Goal: Transaction & Acquisition: Purchase product/service

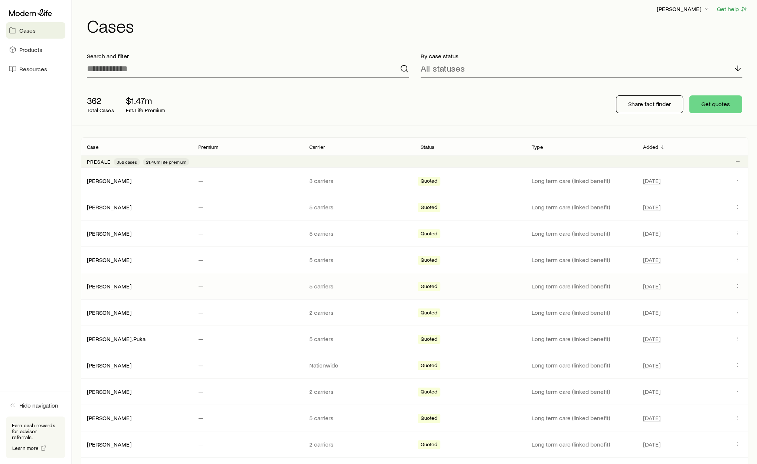
scroll to position [6, 0]
click at [713, 104] on button "Get quotes" at bounding box center [715, 103] width 53 height 18
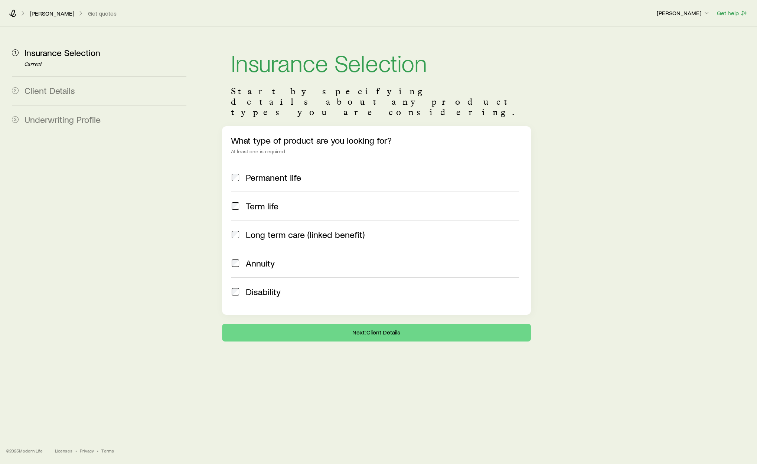
click at [285, 229] on span "Long term care (linked benefit)" at bounding box center [305, 234] width 119 height 10
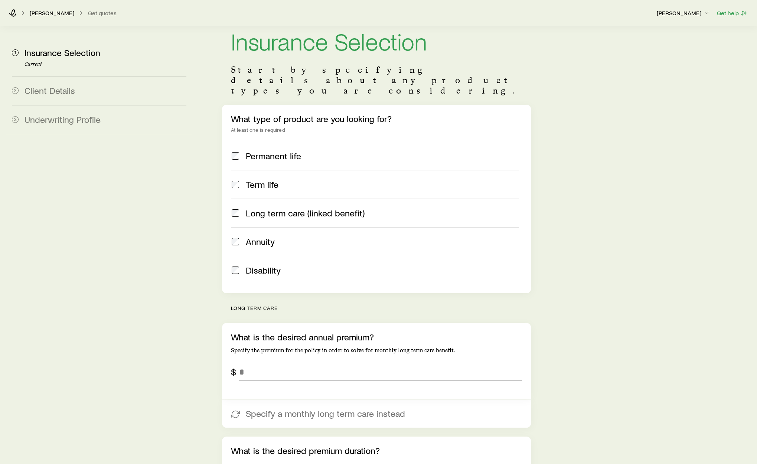
scroll to position [80, 0]
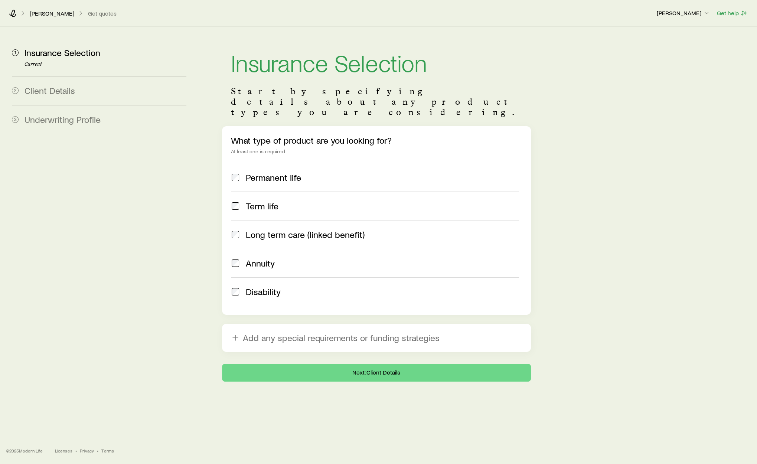
click at [338, 223] on label "Long term care (linked benefit)" at bounding box center [375, 234] width 288 height 29
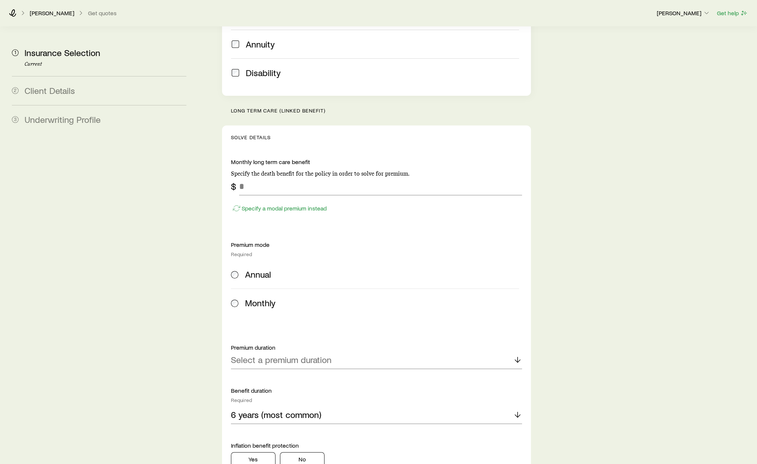
scroll to position [275, 0]
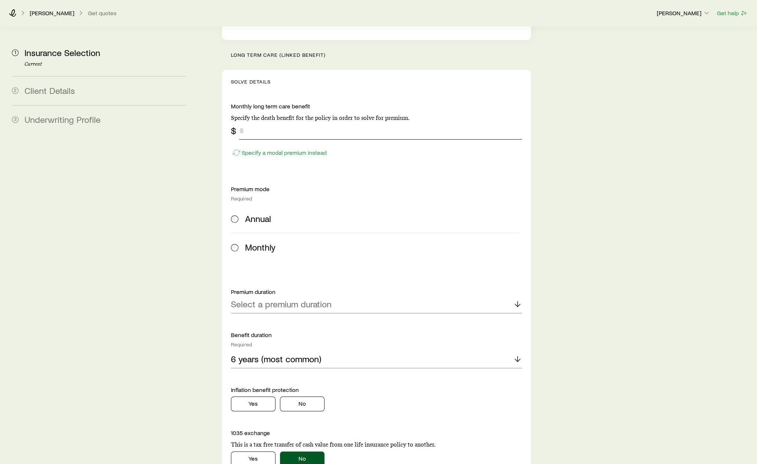
click at [281, 122] on input "tel" at bounding box center [380, 131] width 283 height 18
type input "*****"
click at [301, 213] on div "Annual" at bounding box center [382, 218] width 274 height 10
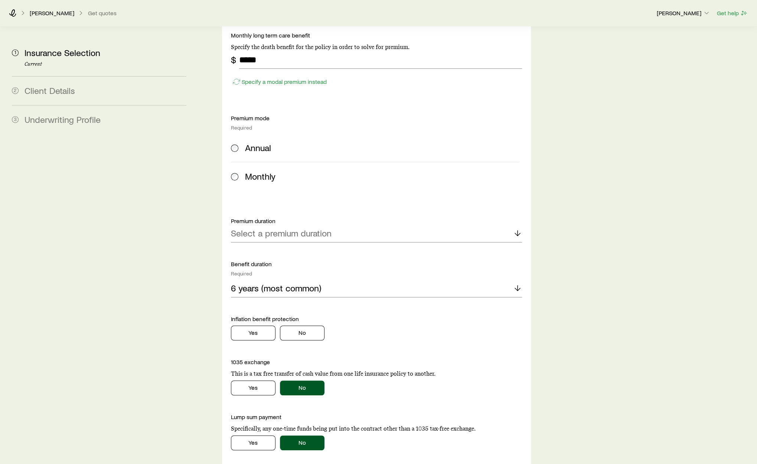
scroll to position [390, 0]
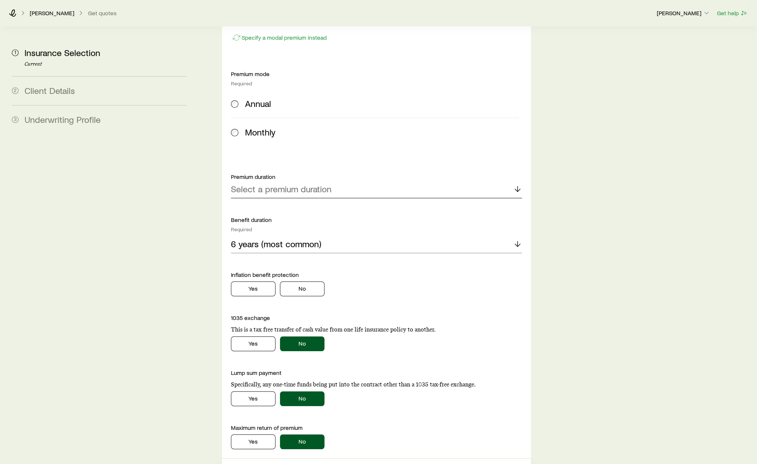
click at [300, 184] on p "Select a premium duration" at bounding box center [281, 189] width 101 height 10
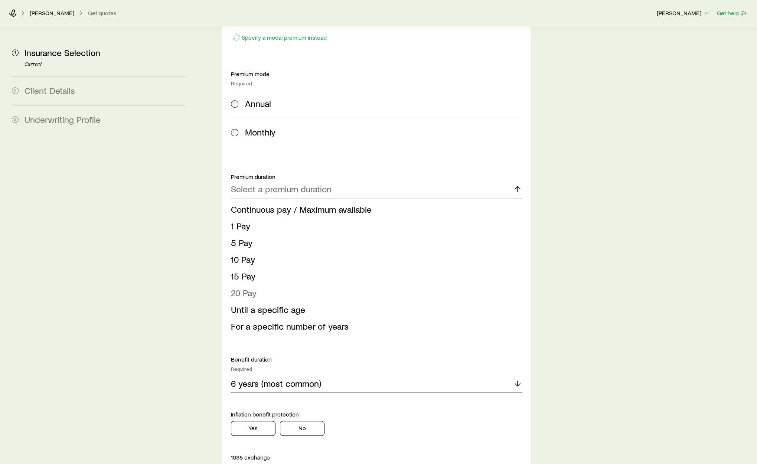
click at [289, 285] on li "20 Pay" at bounding box center [374, 293] width 286 height 17
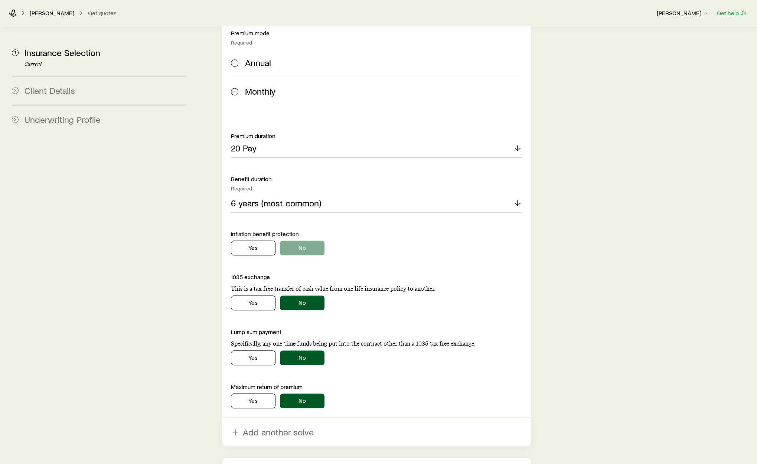
scroll to position [461, 0]
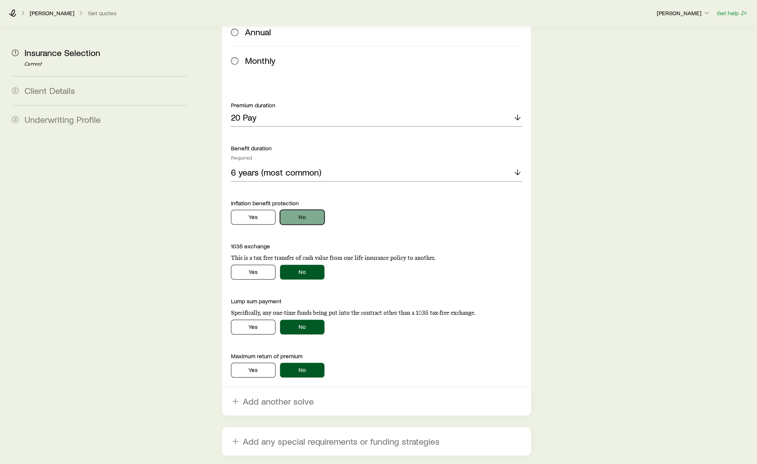
click at [311, 210] on button "No" at bounding box center [302, 217] width 45 height 15
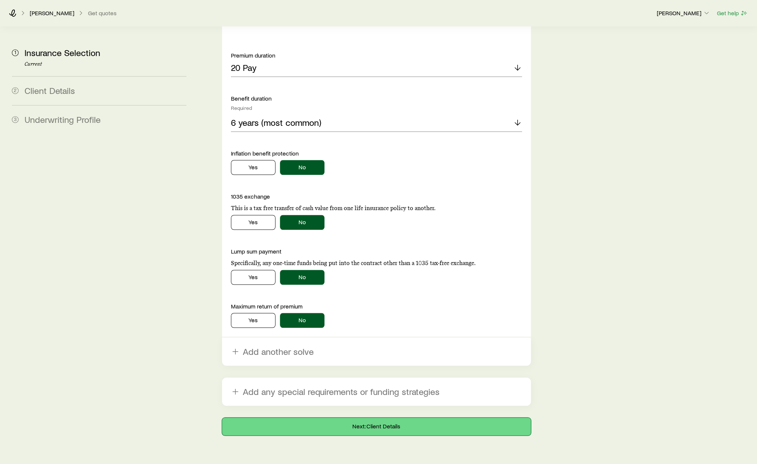
click at [397, 417] on button "Next: Client Details" at bounding box center [376, 426] width 309 height 18
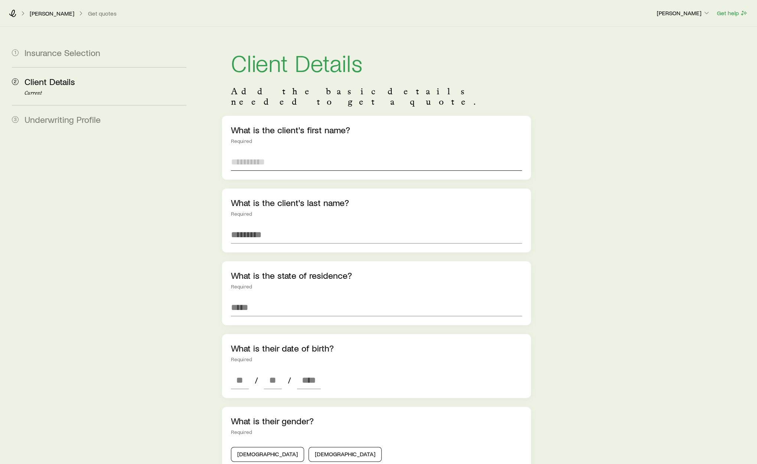
click at [293, 153] on input "text" at bounding box center [376, 162] width 291 height 18
type input "****"
type input "**********"
click at [285, 298] on input at bounding box center [376, 307] width 291 height 18
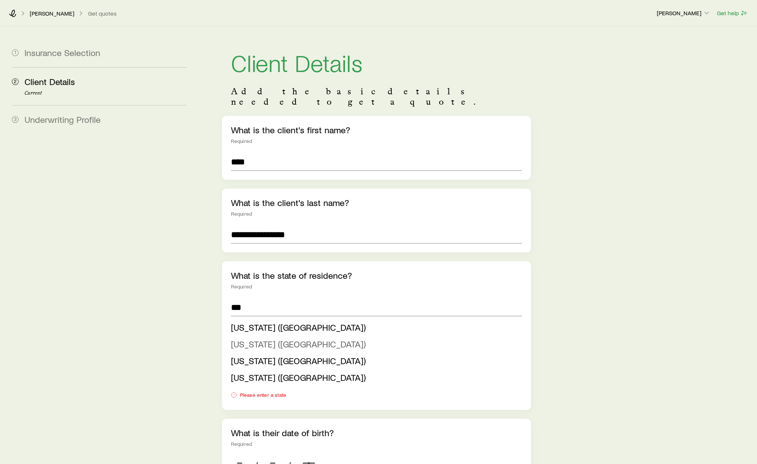
click at [285, 338] on span "New Jersey (NJ)" at bounding box center [298, 343] width 135 height 11
type input "**********"
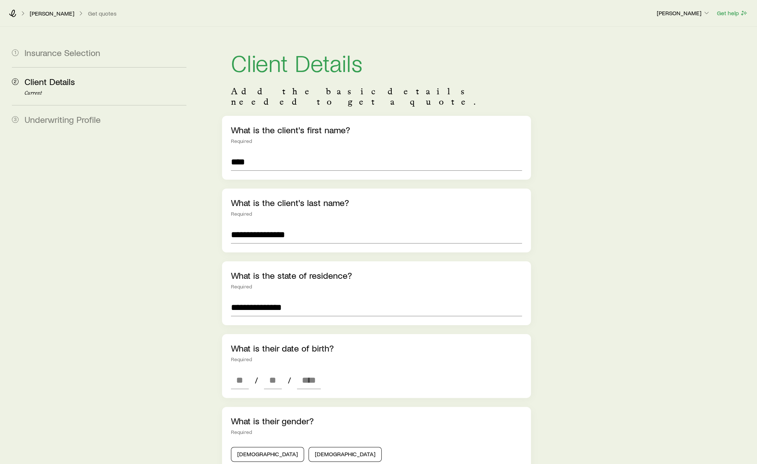
click at [243, 360] on div "What is their date of birth? Required / /" at bounding box center [376, 366] width 309 height 64
click at [243, 371] on input at bounding box center [240, 380] width 18 height 18
type input "*"
type input "**"
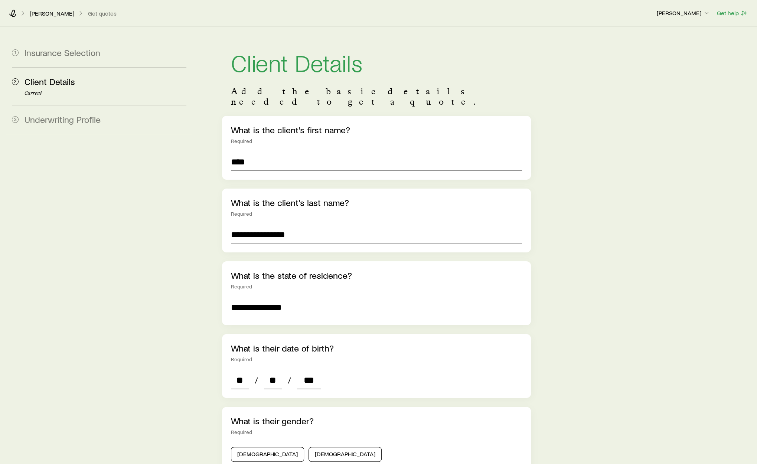
type input "****"
type input "*"
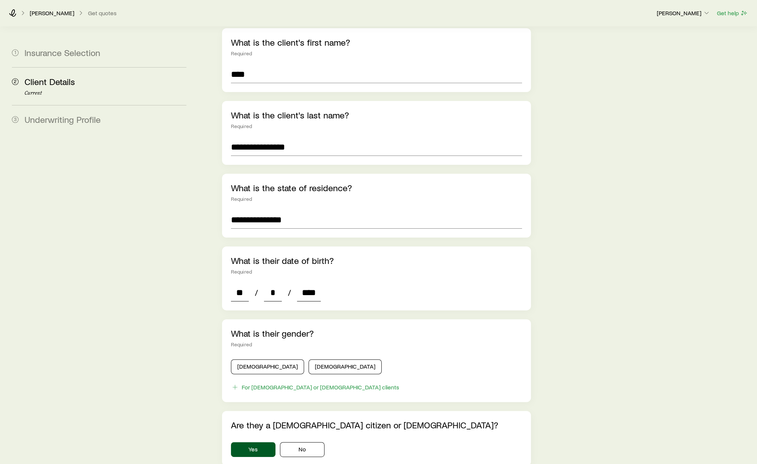
type input "****"
click at [249, 359] on button "Male" at bounding box center [267, 366] width 73 height 15
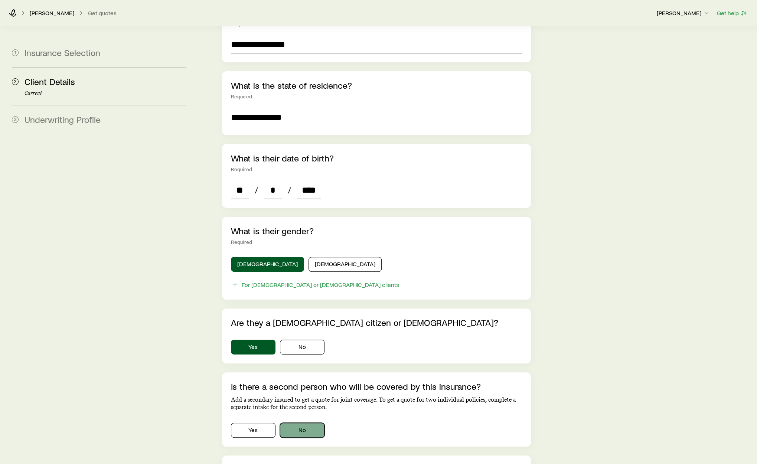
click at [308, 423] on button "No" at bounding box center [302, 430] width 45 height 15
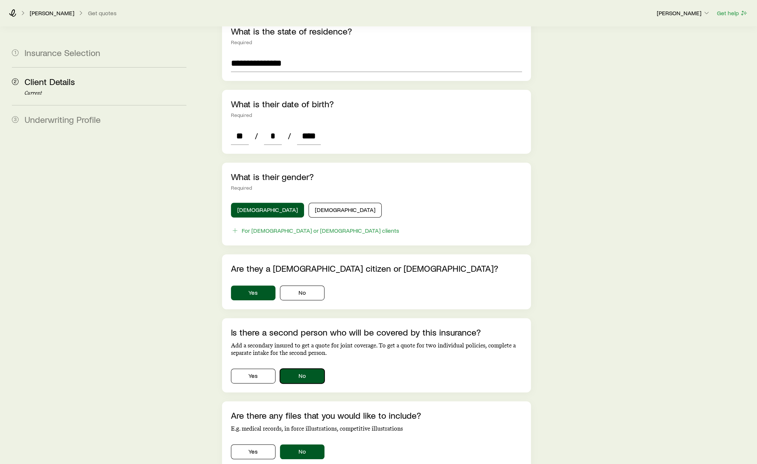
scroll to position [266, 0]
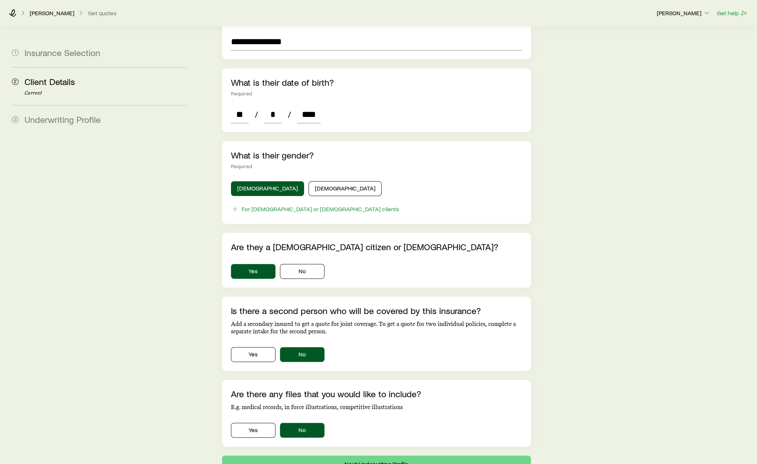
click at [332, 443] on section "**********" at bounding box center [376, 124] width 309 height 697
click at [332, 455] on button "Next: Underwriting Profile" at bounding box center [376, 464] width 309 height 18
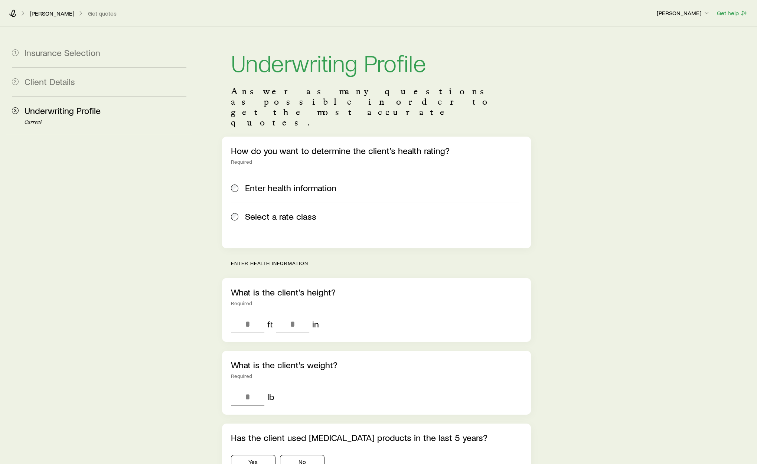
click at [306, 211] on span "Select a rate class" at bounding box center [280, 216] width 71 height 10
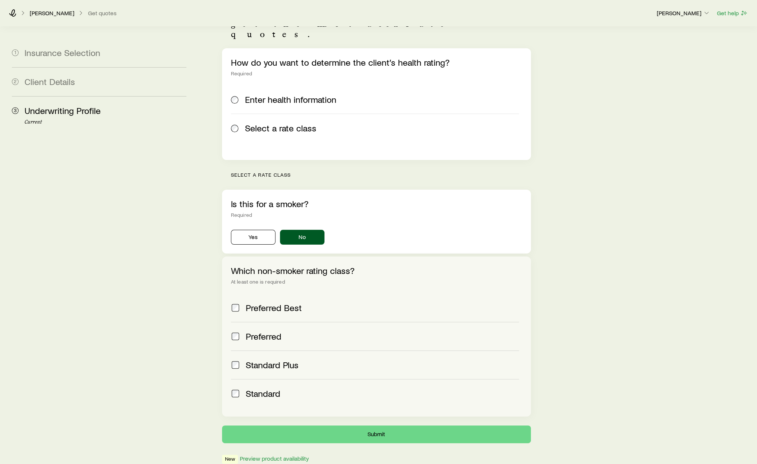
scroll to position [117, 0]
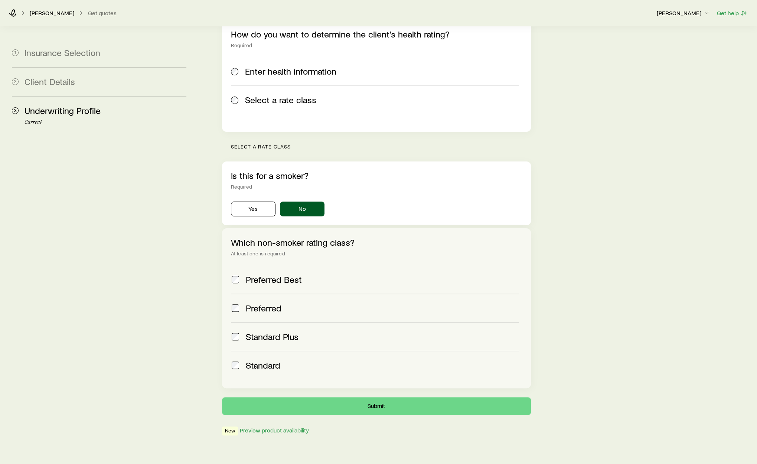
click at [272, 351] on label "Standard" at bounding box center [375, 365] width 288 height 29
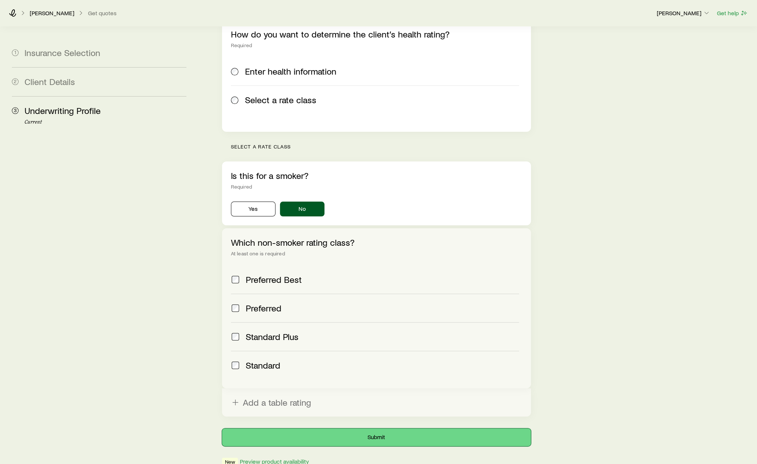
click at [354, 428] on button "Submit" at bounding box center [376, 437] width 309 height 18
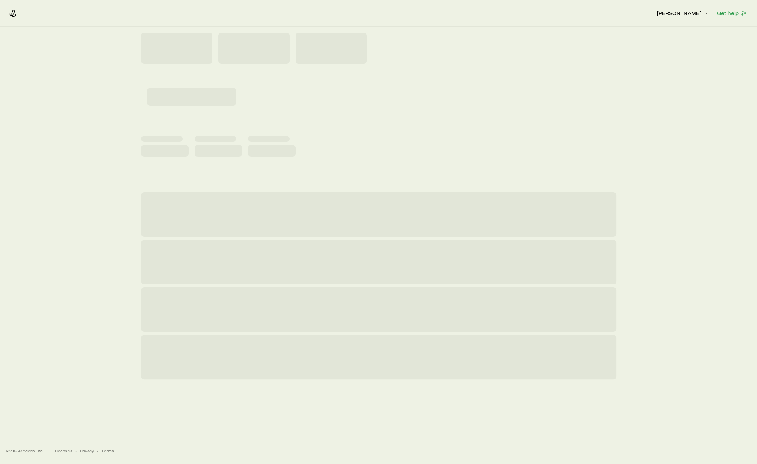
scroll to position [0, 0]
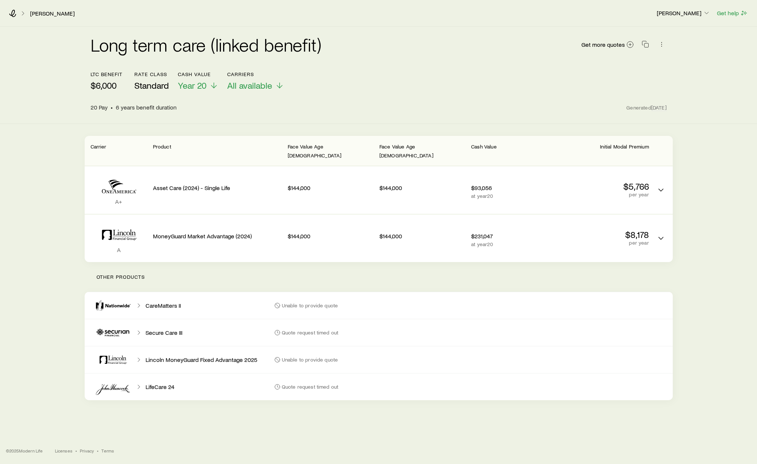
click at [0, 2] on div "Croskey-Merritt , Bill Richard Loeffler Get help" at bounding box center [378, 13] width 757 height 27
click at [16, 11] on icon at bounding box center [12, 13] width 7 height 7
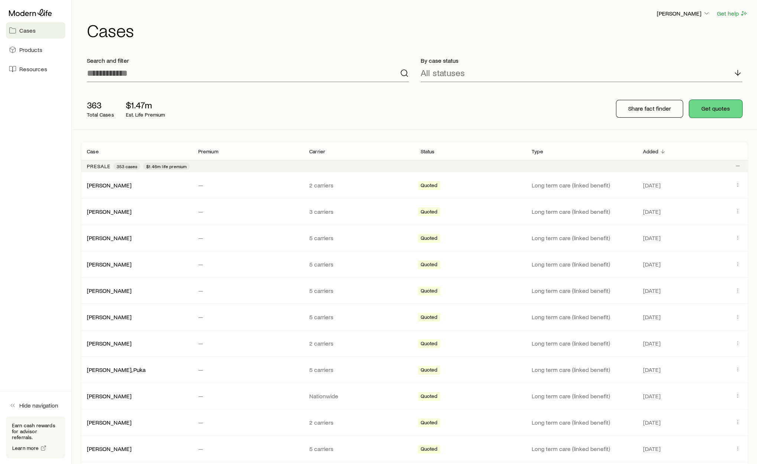
click at [707, 113] on button "Get quotes" at bounding box center [715, 109] width 53 height 18
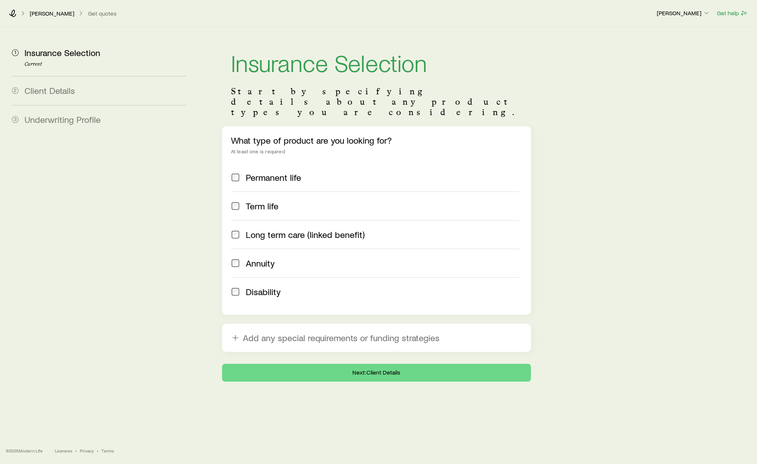
click at [302, 229] on span "Long term care (linked benefit)" at bounding box center [305, 234] width 119 height 10
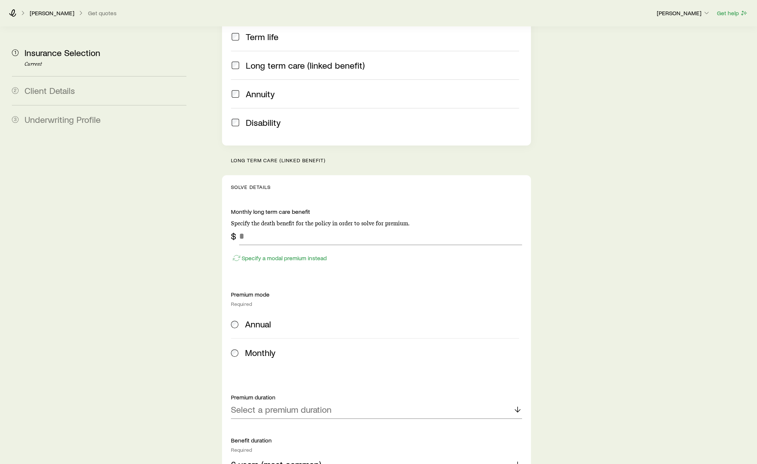
scroll to position [186, 0]
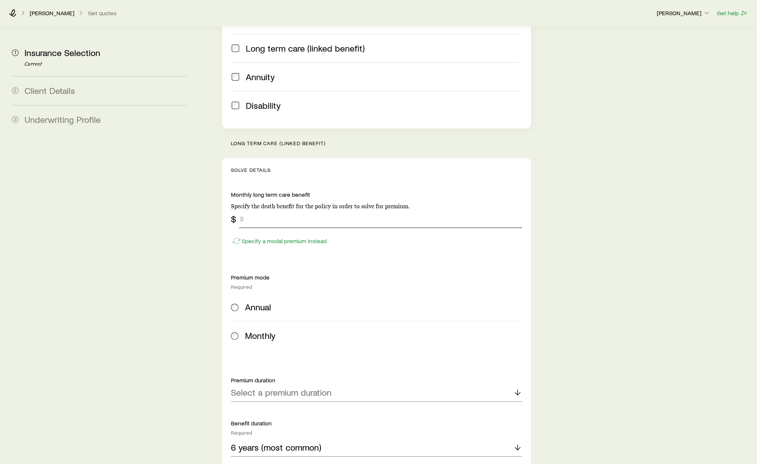
click at [282, 210] on input "tel" at bounding box center [380, 219] width 283 height 18
type input "*****"
click at [288, 302] on div "Annual" at bounding box center [382, 307] width 274 height 10
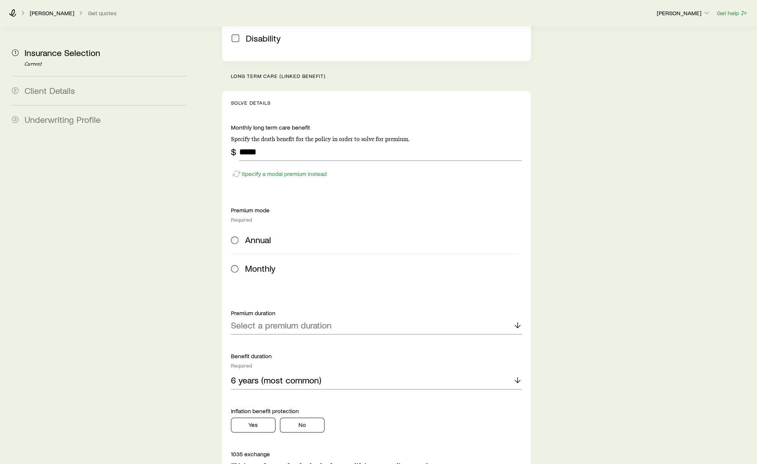
scroll to position [312, 0]
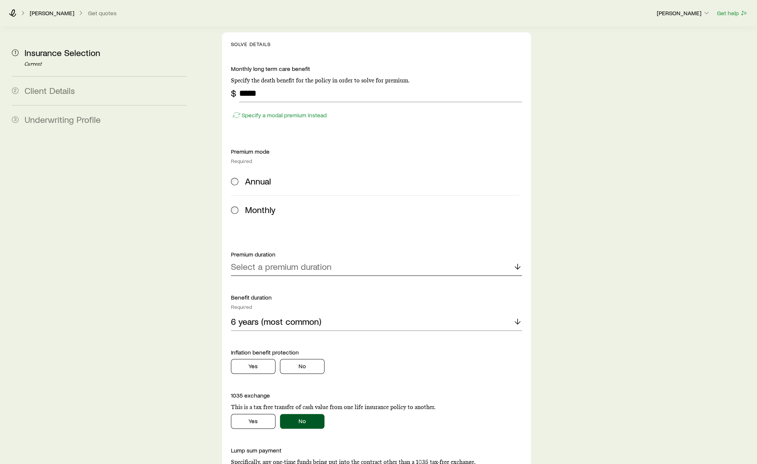
click at [289, 261] on p "Select a premium duration" at bounding box center [281, 266] width 101 height 10
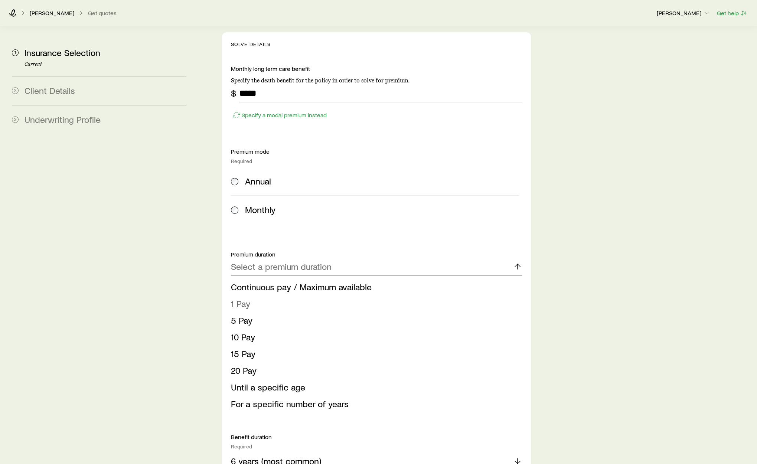
click at [288, 295] on li "1 Pay" at bounding box center [374, 303] width 286 height 17
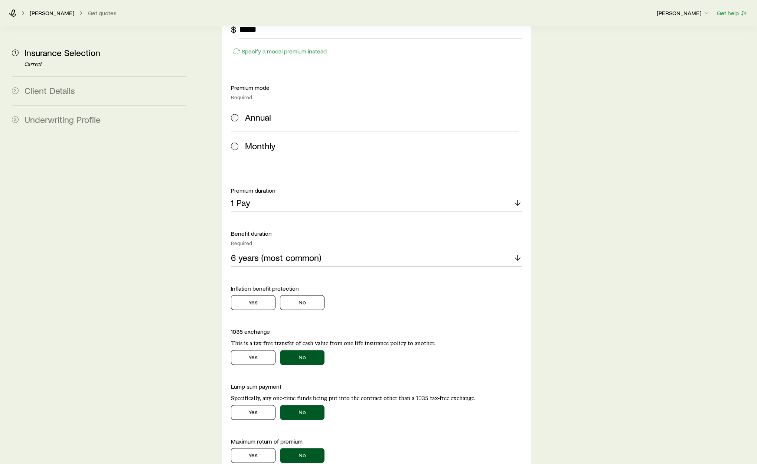
scroll to position [381, 0]
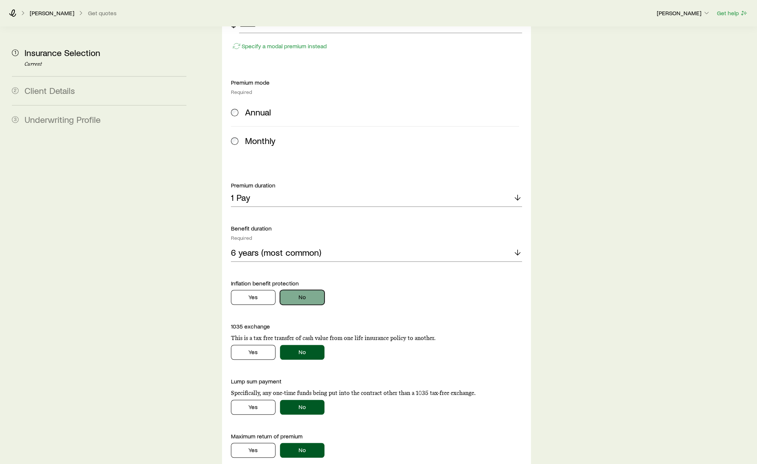
click at [297, 290] on button "No" at bounding box center [302, 297] width 45 height 15
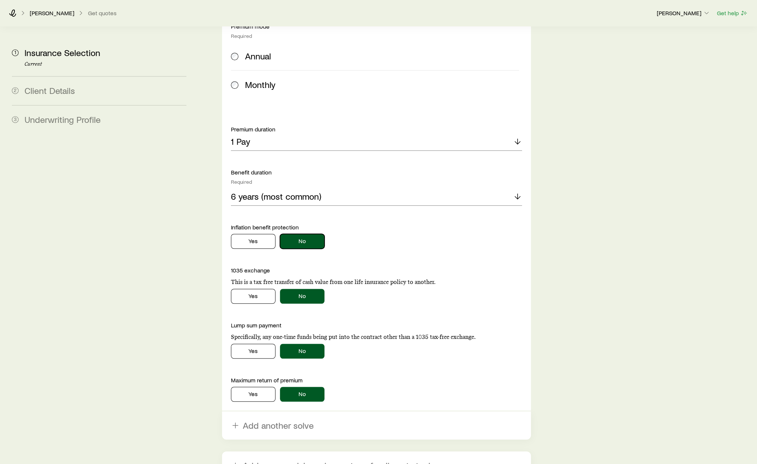
scroll to position [312, 0]
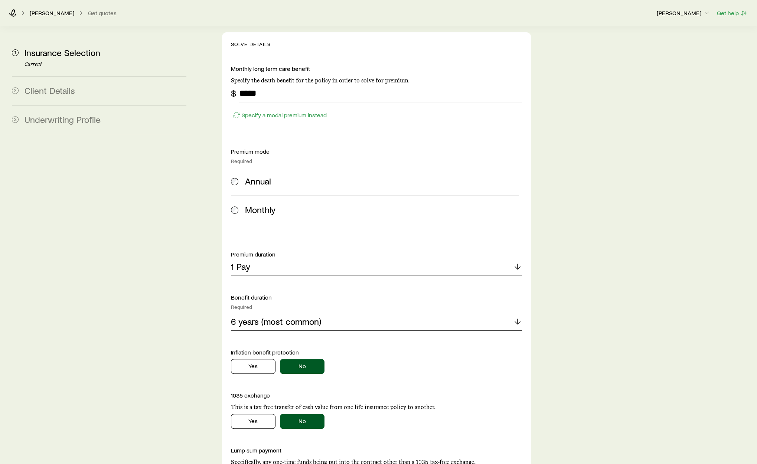
click at [311, 316] on p "6 years (most common)" at bounding box center [276, 321] width 90 height 10
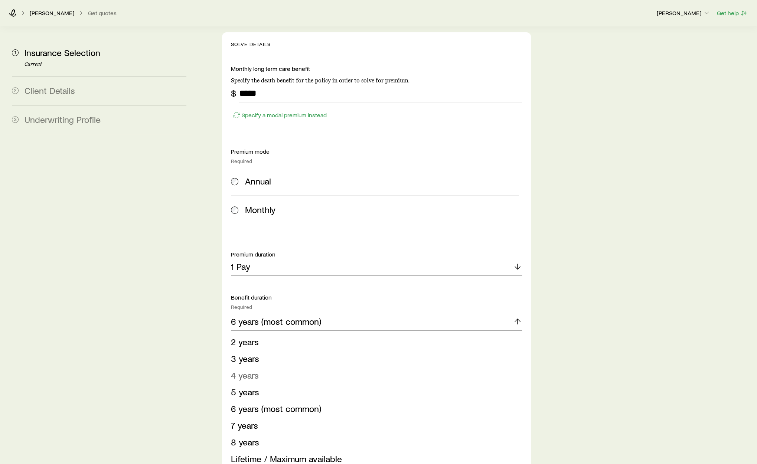
click at [277, 367] on li "4 years" at bounding box center [374, 375] width 286 height 17
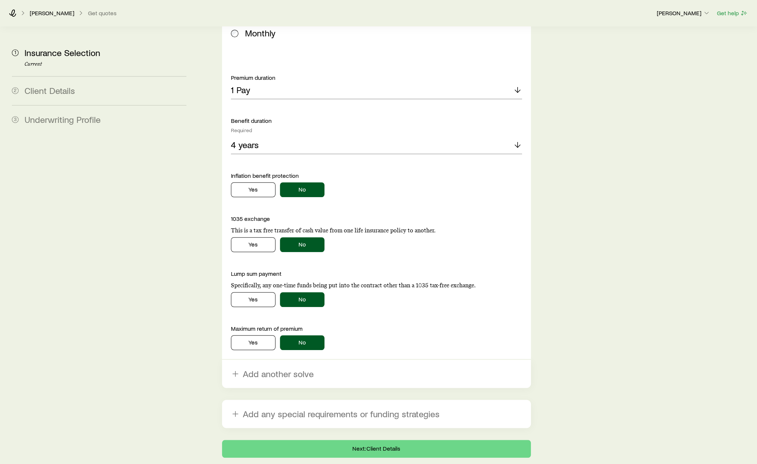
scroll to position [507, 0]
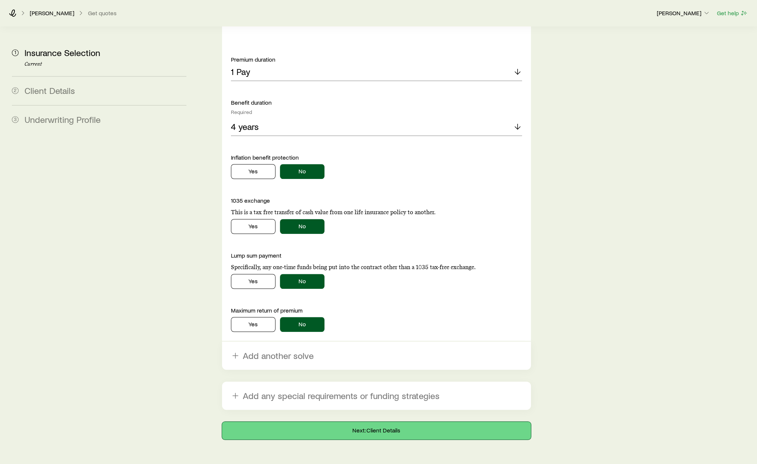
click at [333, 422] on button "Next: Client Details" at bounding box center [376, 431] width 309 height 18
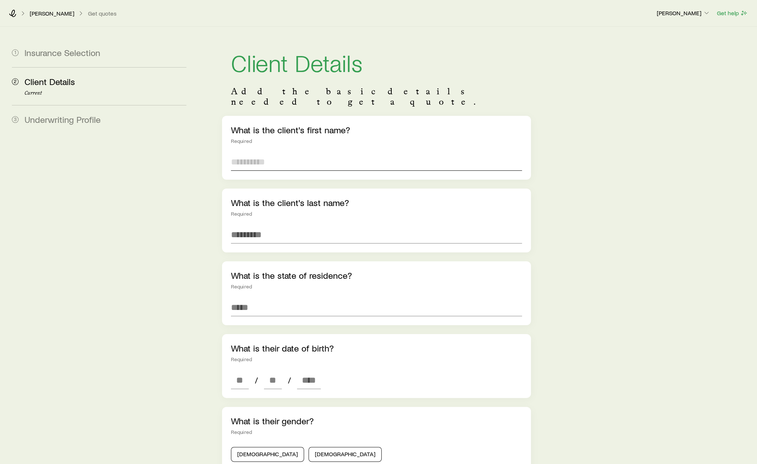
click at [294, 153] on input "text" at bounding box center [376, 162] width 291 height 18
type input "*******"
type input "*****"
click at [295, 301] on input at bounding box center [376, 307] width 291 height 18
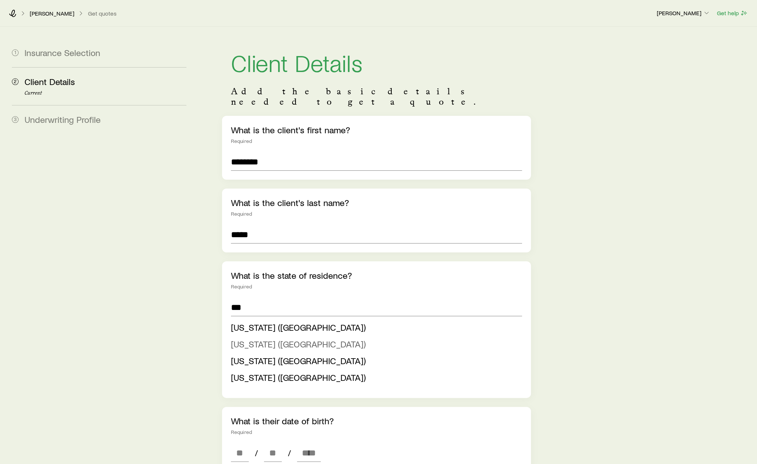
click at [286, 338] on span "New Jersey (NJ)" at bounding box center [298, 343] width 135 height 11
type input "**********"
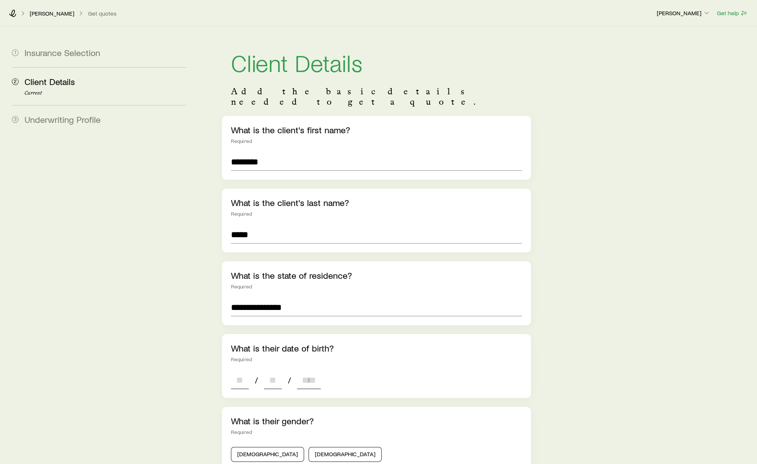
click at [245, 371] on input at bounding box center [240, 380] width 18 height 18
type input "**"
type input "****"
type input "*"
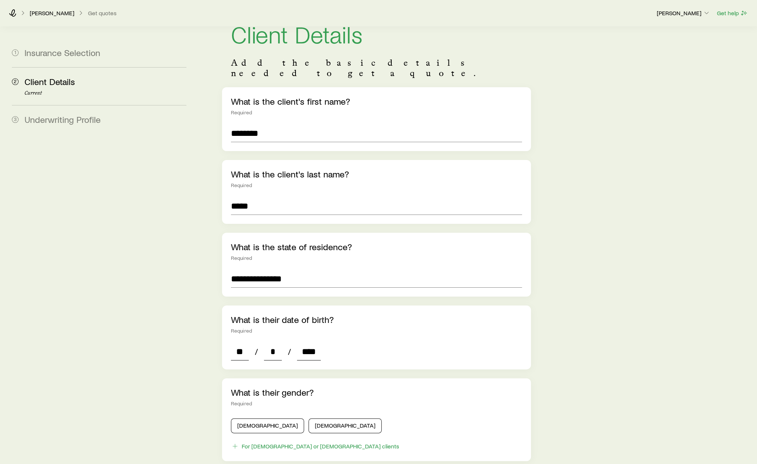
scroll to position [95, 0]
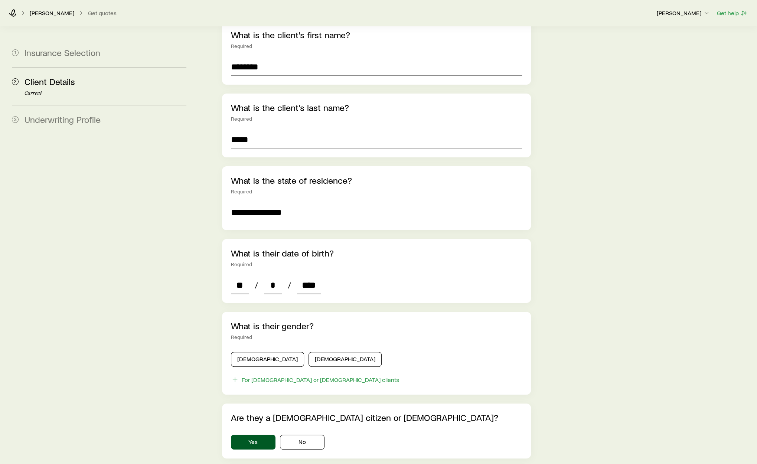
type input "****"
click at [249, 349] on div "Male Female" at bounding box center [376, 358] width 291 height 18
click at [246, 353] on button "Male" at bounding box center [267, 359] width 73 height 15
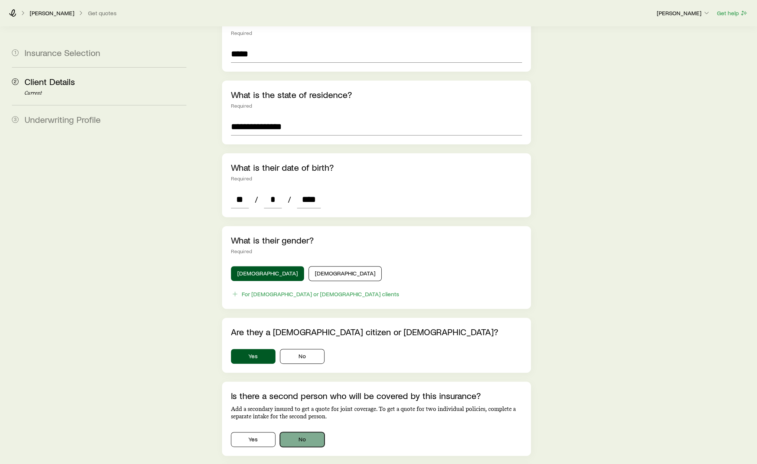
click at [299, 432] on button "No" at bounding box center [302, 439] width 45 height 15
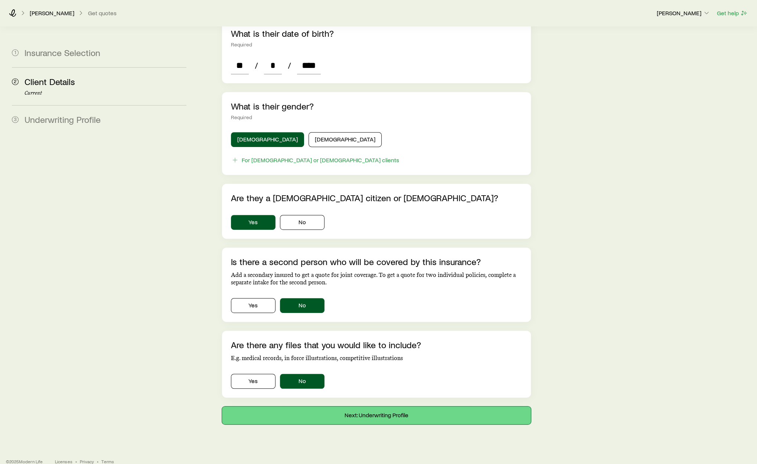
click at [312, 406] on button "Next: Underwriting Profile" at bounding box center [376, 415] width 309 height 18
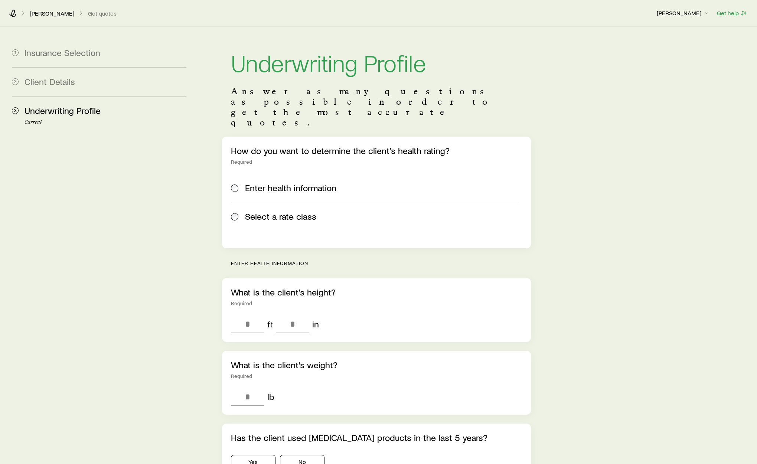
click at [284, 211] on span "Select a rate class" at bounding box center [280, 216] width 71 height 10
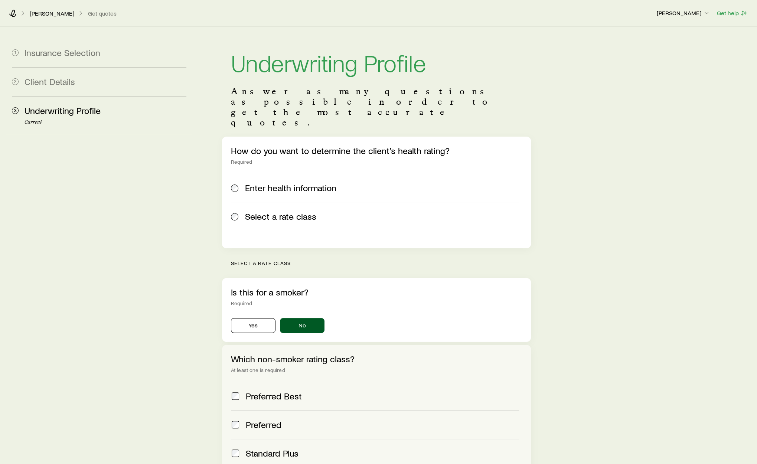
scroll to position [117, 0]
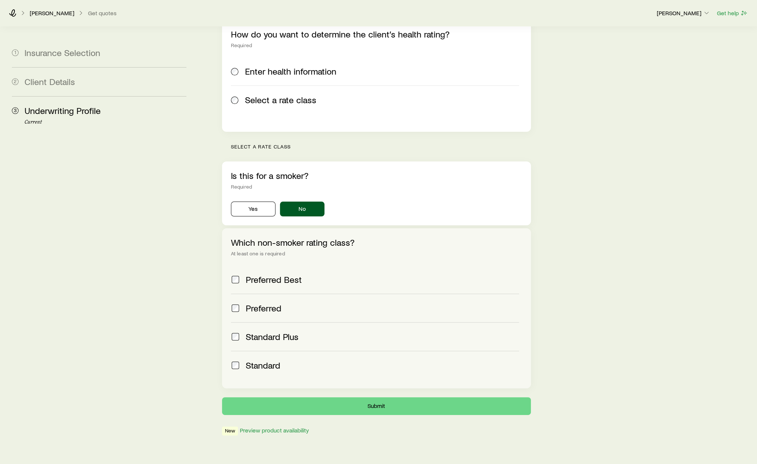
click at [271, 360] on span "Standard" at bounding box center [263, 365] width 35 height 10
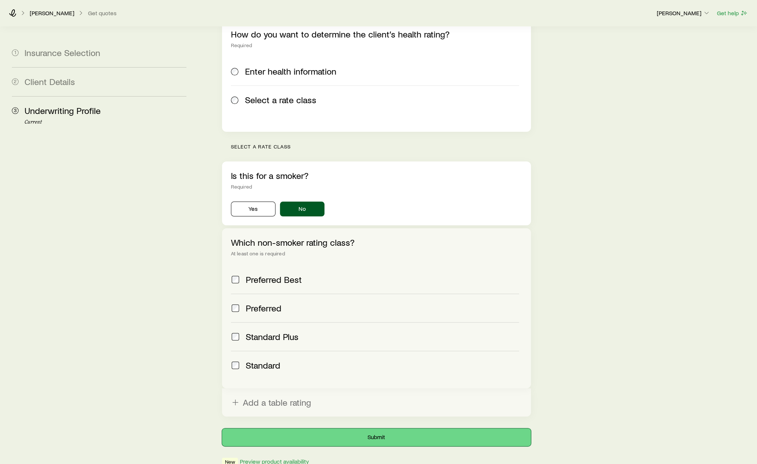
click at [322, 428] on button "Submit" at bounding box center [376, 437] width 309 height 18
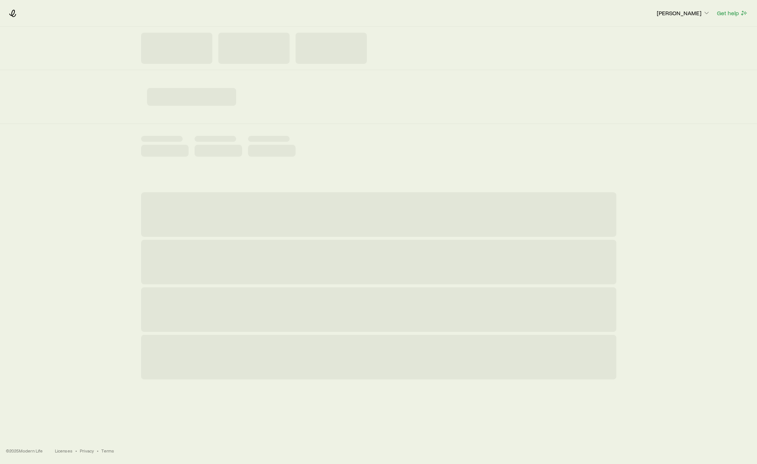
scroll to position [0, 0]
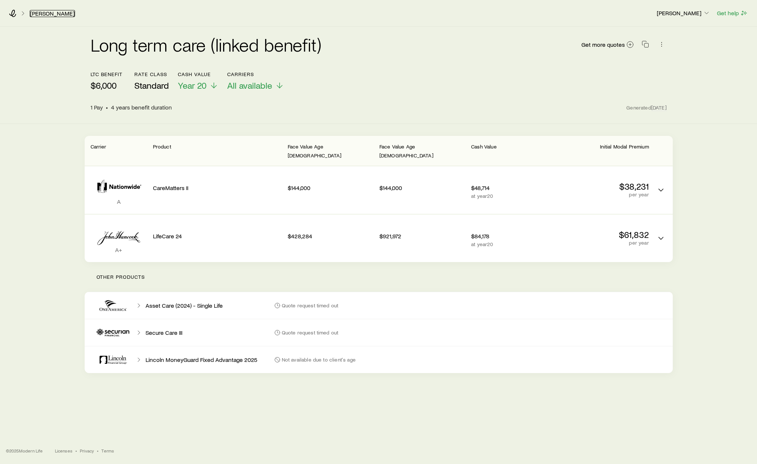
click at [54, 12] on link "Adams, Davante" at bounding box center [52, 13] width 45 height 7
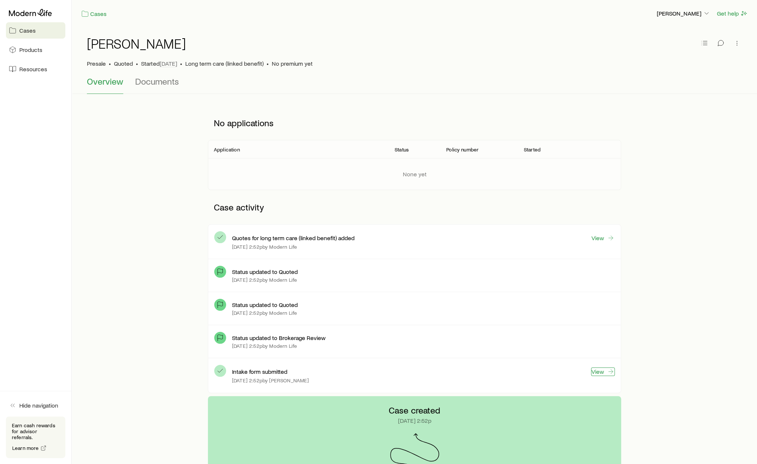
click at [605, 373] on link "View" at bounding box center [603, 371] width 24 height 9
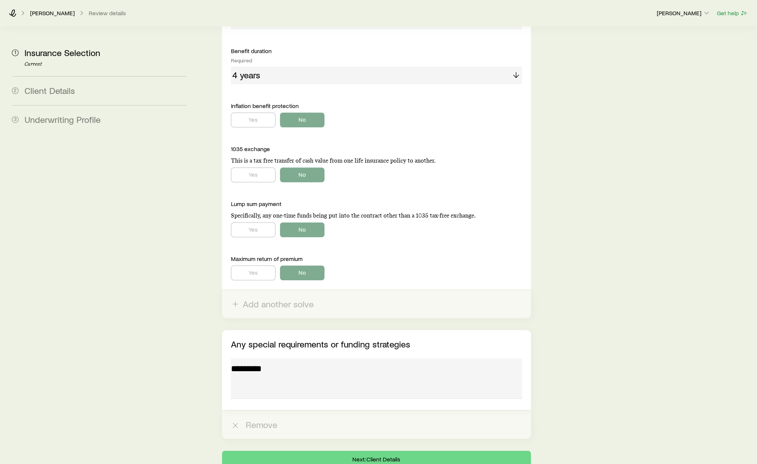
scroll to position [591, 0]
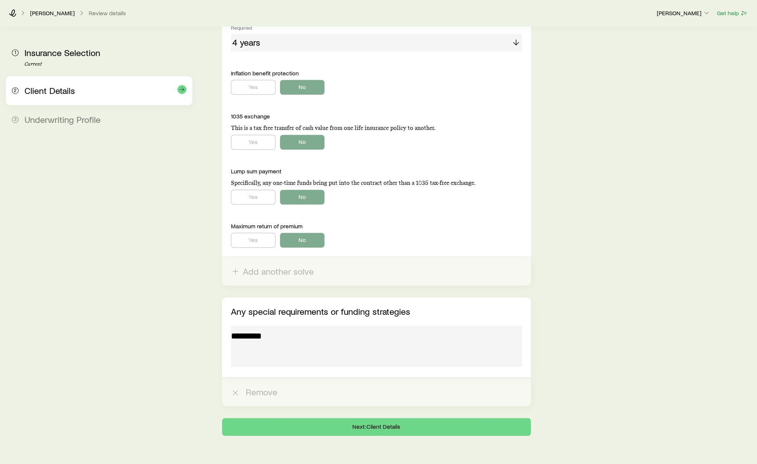
click at [58, 100] on div "2 Client Details" at bounding box center [99, 90] width 174 height 29
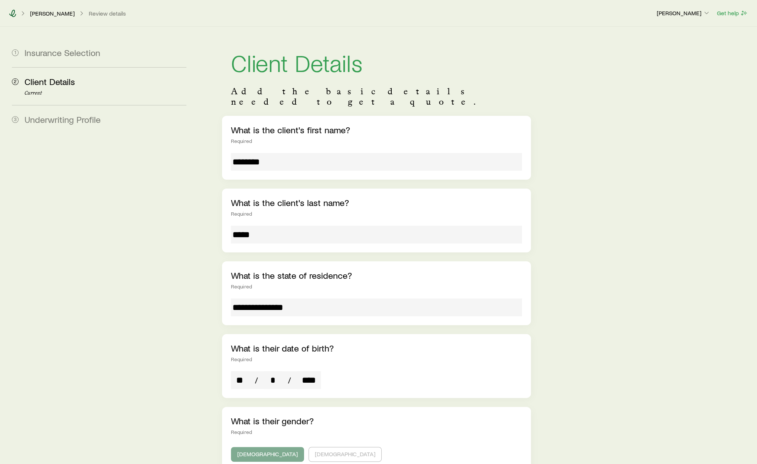
click at [13, 14] on icon at bounding box center [12, 13] width 7 height 7
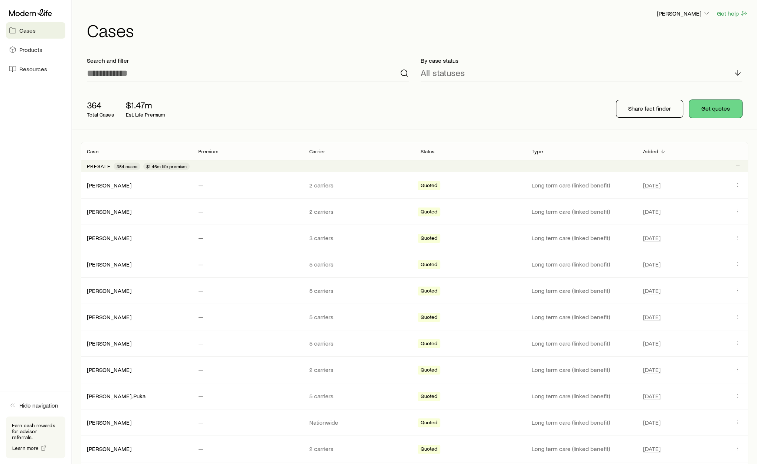
click at [731, 115] on button "Get quotes" at bounding box center [715, 109] width 53 height 18
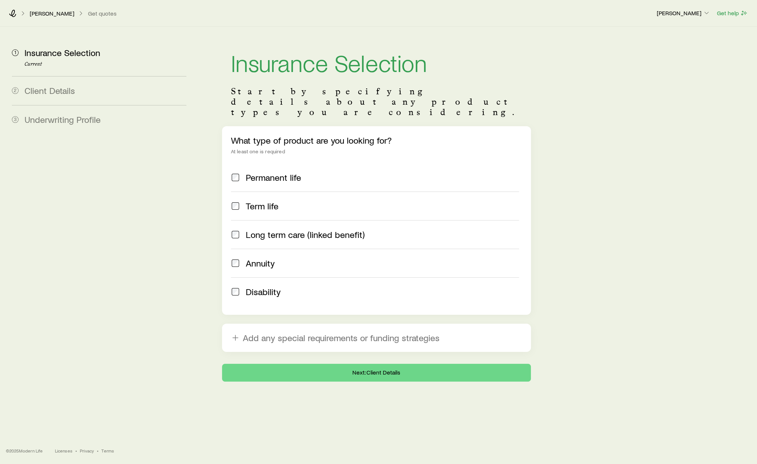
click at [265, 229] on span "Long term care (linked benefit)" at bounding box center [305, 234] width 119 height 10
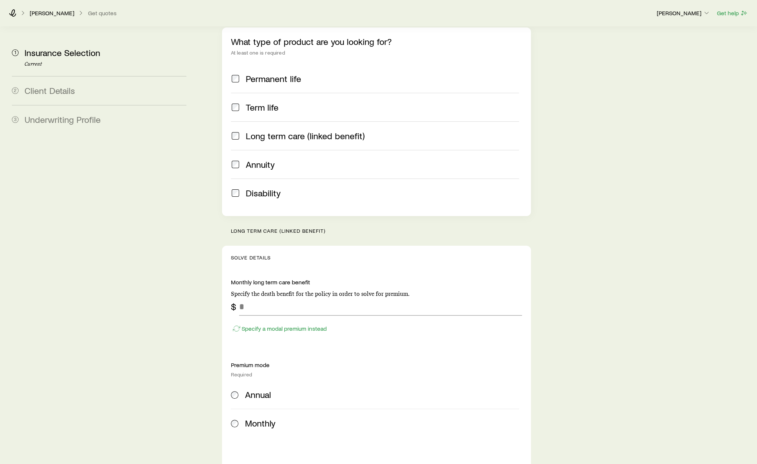
scroll to position [196, 0]
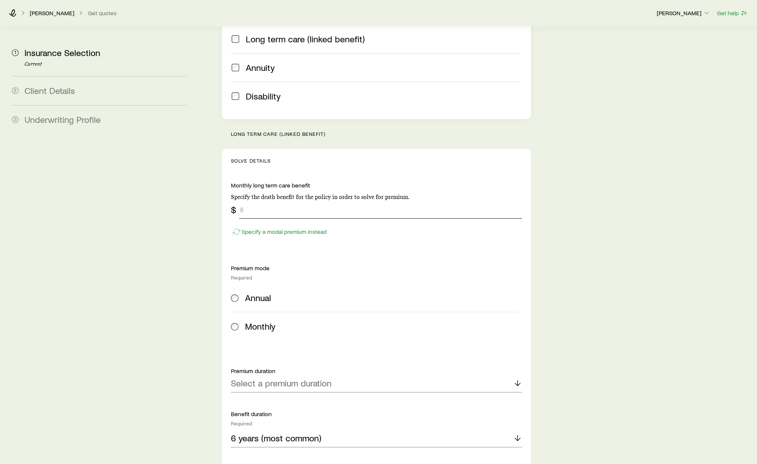
click at [317, 201] on input "tel" at bounding box center [380, 210] width 283 height 18
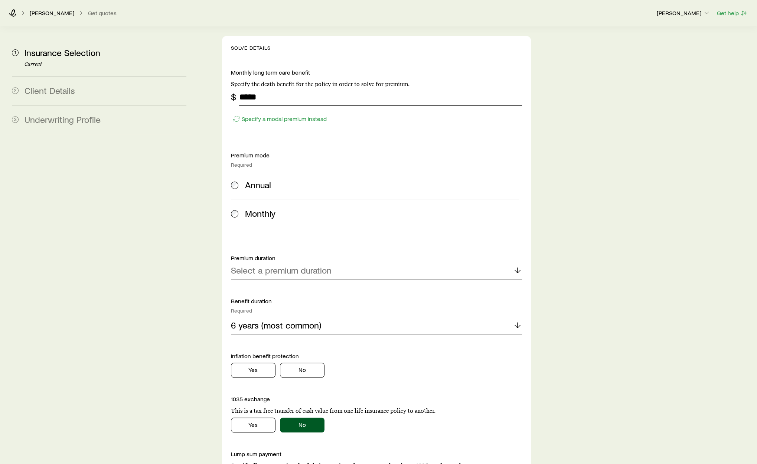
type input "*****"
click at [274, 199] on label "Monthly" at bounding box center [375, 213] width 288 height 29
click at [274, 172] on label "Annual" at bounding box center [375, 185] width 288 height 28
click at [276, 265] on div "Monthly long term care benefit Specify the death benefit for the policy in orde…" at bounding box center [376, 300] width 291 height 462
click at [281, 265] on p "Select a premium duration" at bounding box center [281, 270] width 101 height 10
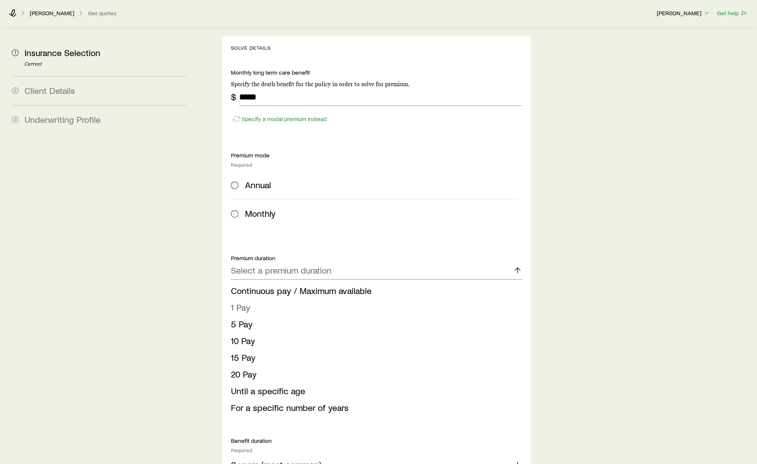
click at [268, 299] on li "1 Pay" at bounding box center [374, 307] width 286 height 17
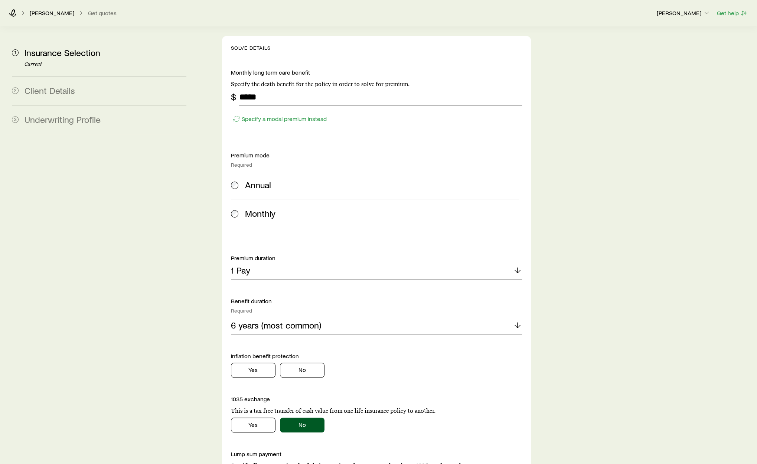
scroll to position [348, 0]
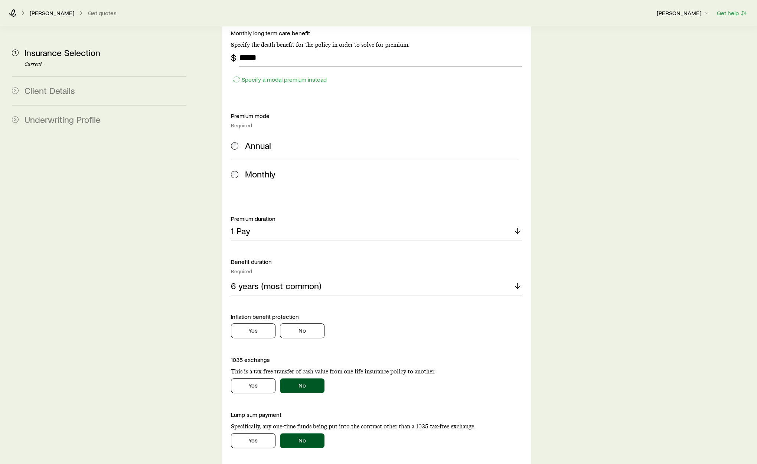
click at [272, 277] on div "6 years (most common)" at bounding box center [376, 286] width 291 height 18
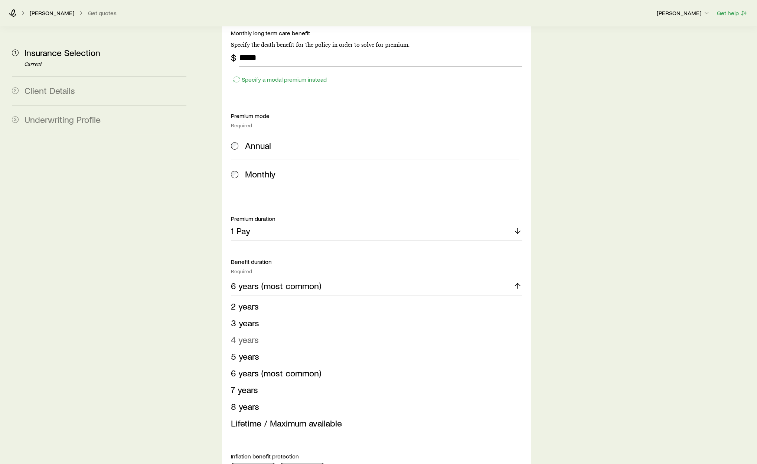
click at [267, 331] on li "4 years" at bounding box center [374, 339] width 286 height 17
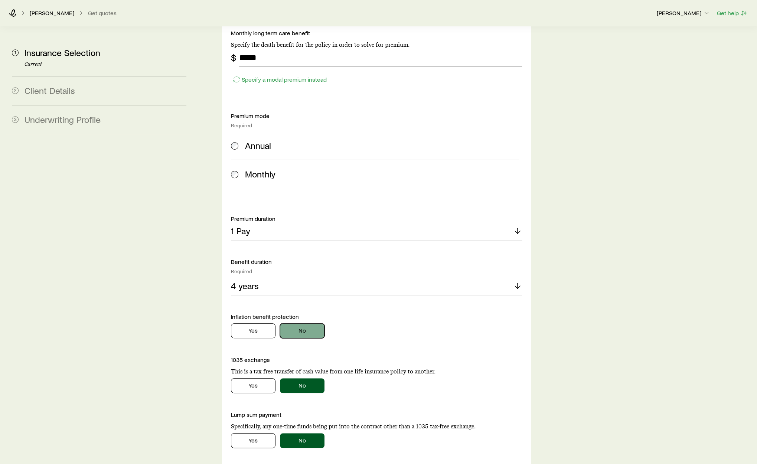
click at [297, 323] on button "No" at bounding box center [302, 330] width 45 height 15
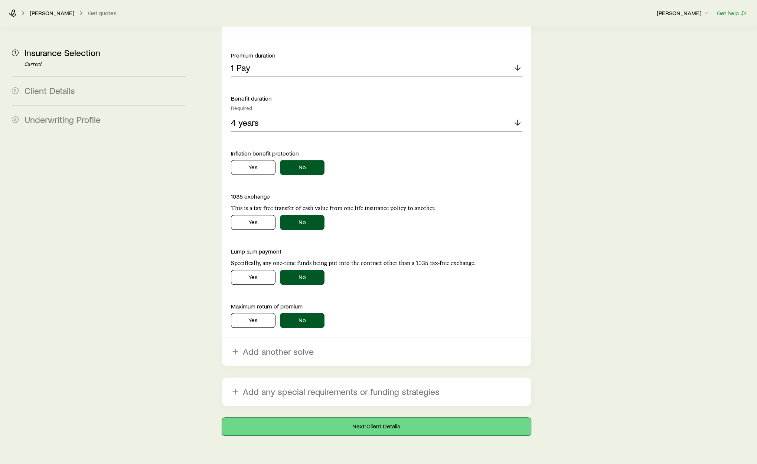
click at [330, 417] on button "Next: Client Details" at bounding box center [376, 426] width 309 height 18
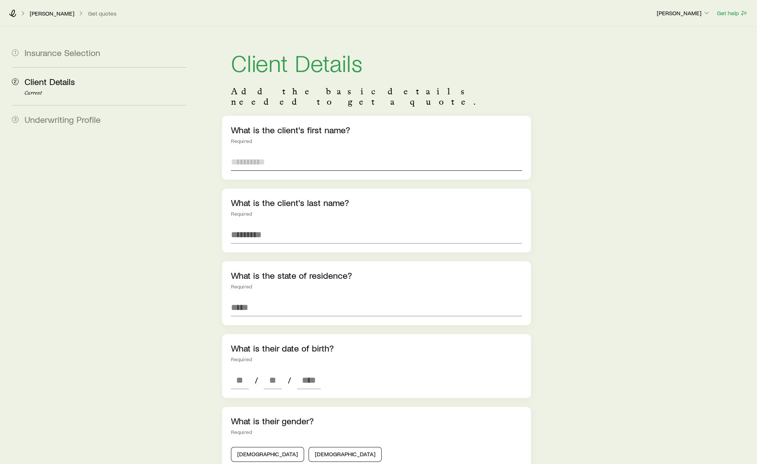
click at [281, 157] on input "text" at bounding box center [376, 162] width 291 height 18
type input "*****"
type input "********"
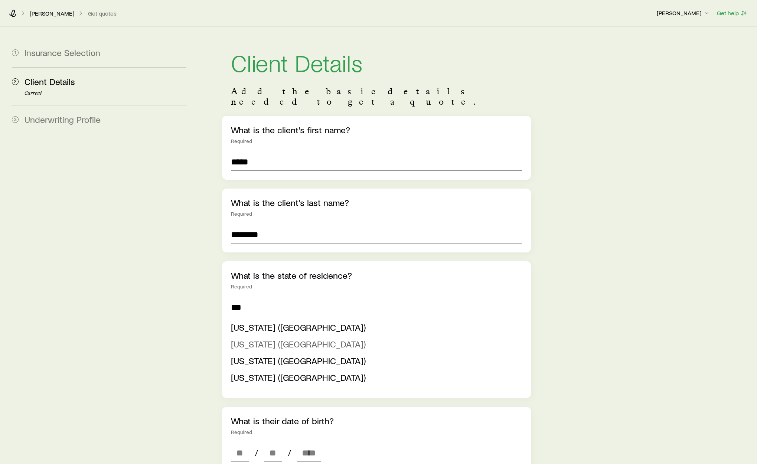
click at [252, 338] on span "New Jersey (NJ)" at bounding box center [298, 343] width 135 height 11
type input "**********"
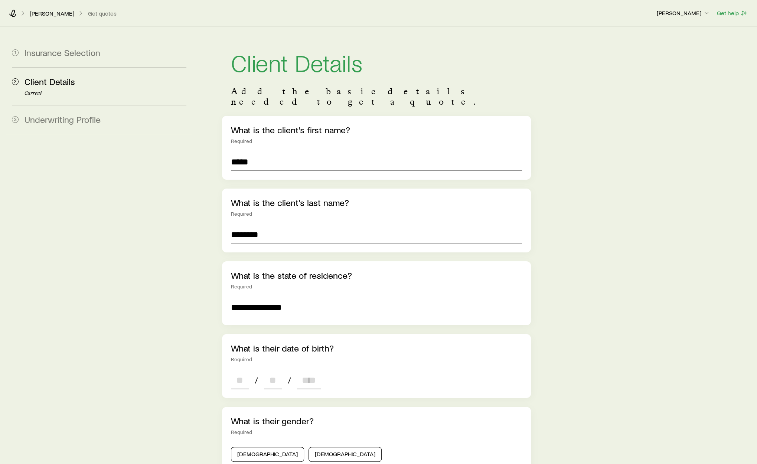
click at [243, 377] on input at bounding box center [240, 380] width 18 height 18
type input "**"
type input "****"
type input "*"
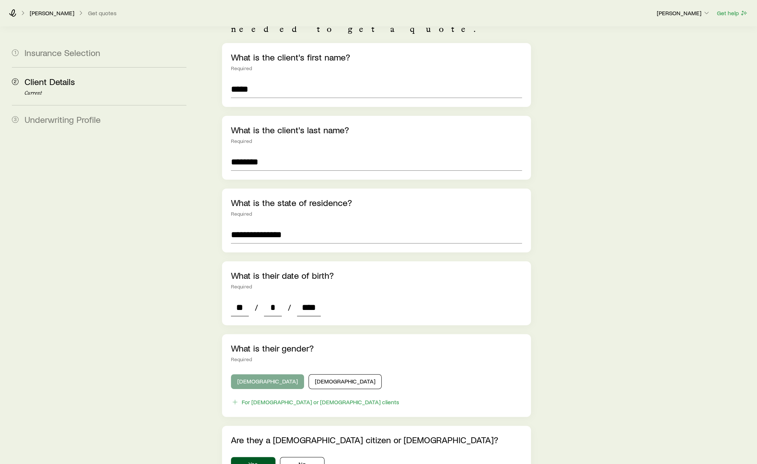
type input "****"
click at [261, 374] on button "Male" at bounding box center [267, 381] width 73 height 15
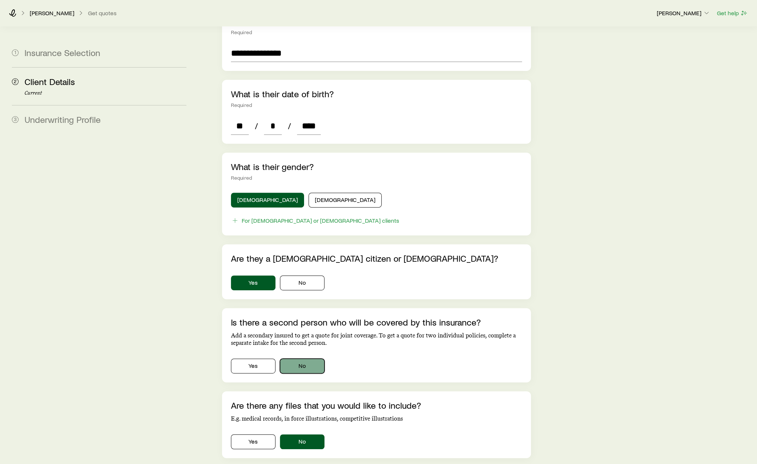
click at [303, 359] on button "No" at bounding box center [302, 365] width 45 height 15
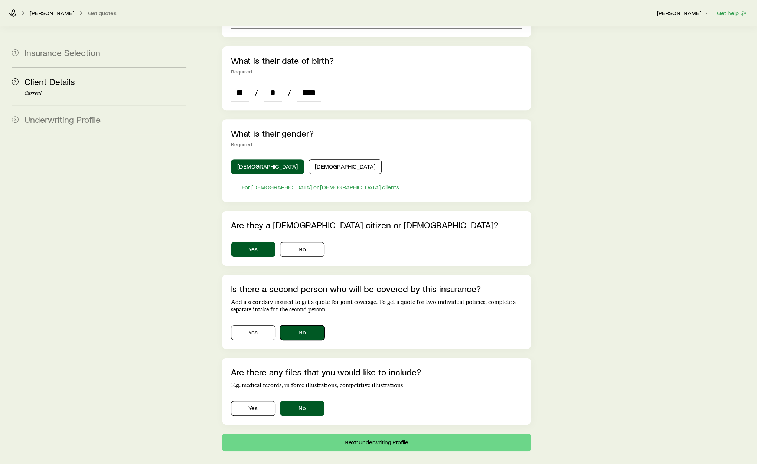
scroll to position [301, 0]
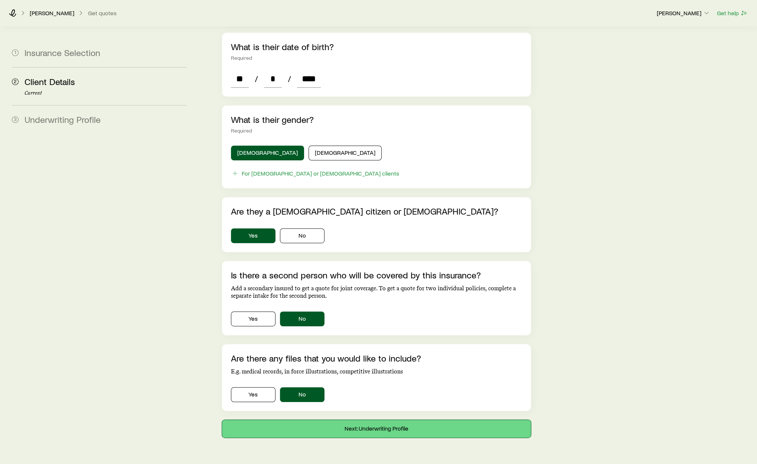
click at [328, 420] on button "Next: Underwriting Profile" at bounding box center [376, 429] width 309 height 18
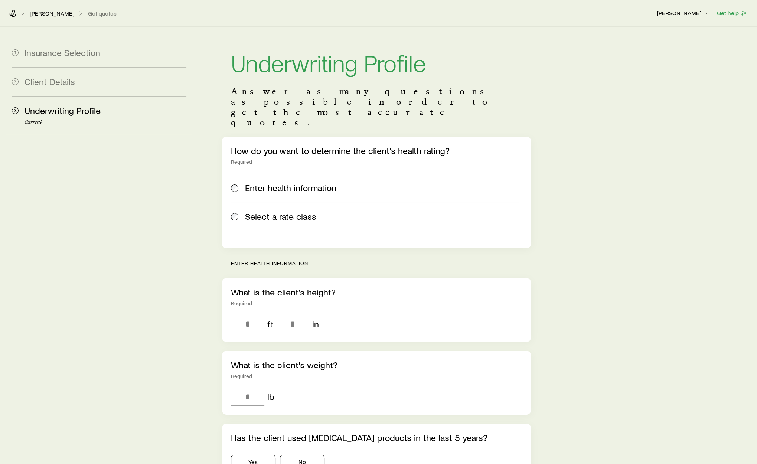
click at [274, 211] on span "Select a rate class" at bounding box center [280, 216] width 71 height 10
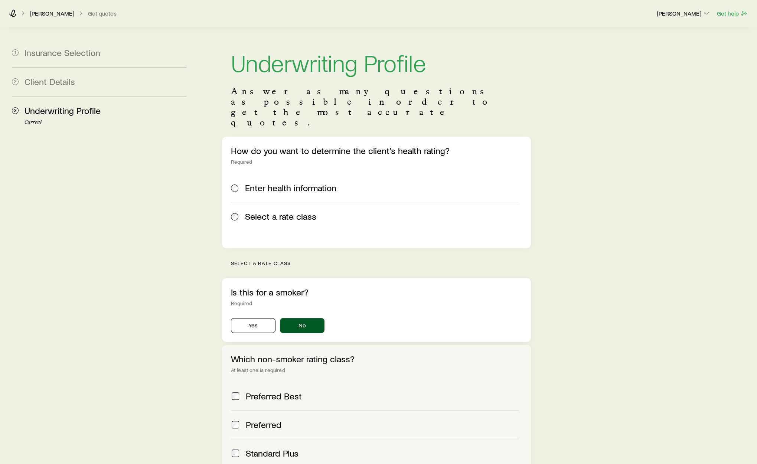
scroll to position [117, 0]
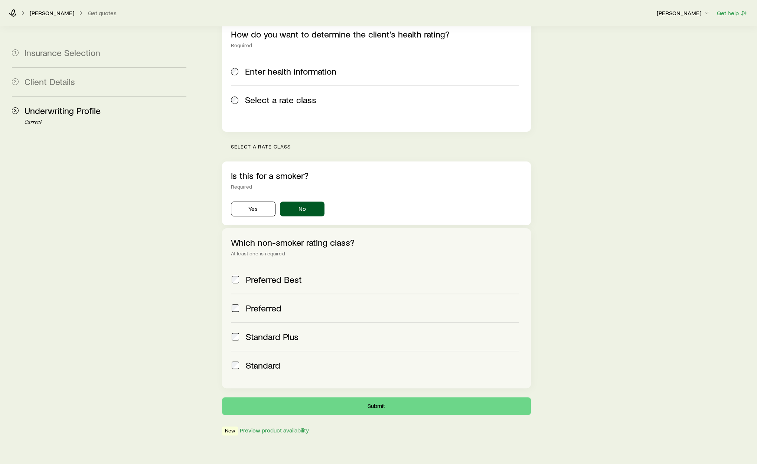
click at [270, 360] on span "Standard" at bounding box center [263, 365] width 35 height 10
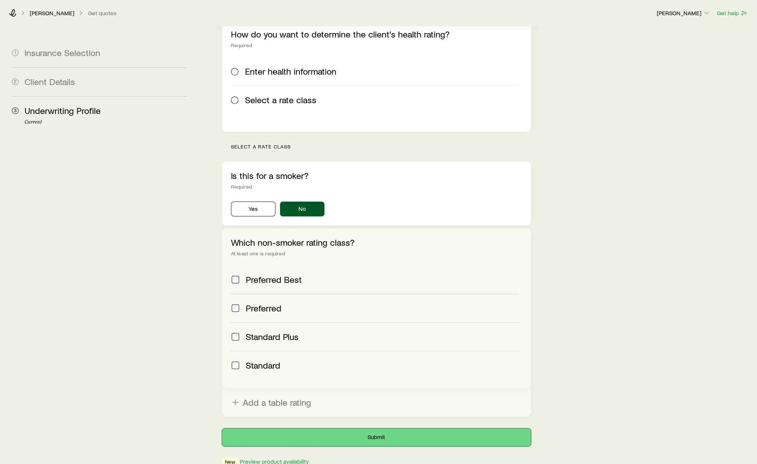
click at [331, 428] on button "Submit" at bounding box center [376, 437] width 309 height 18
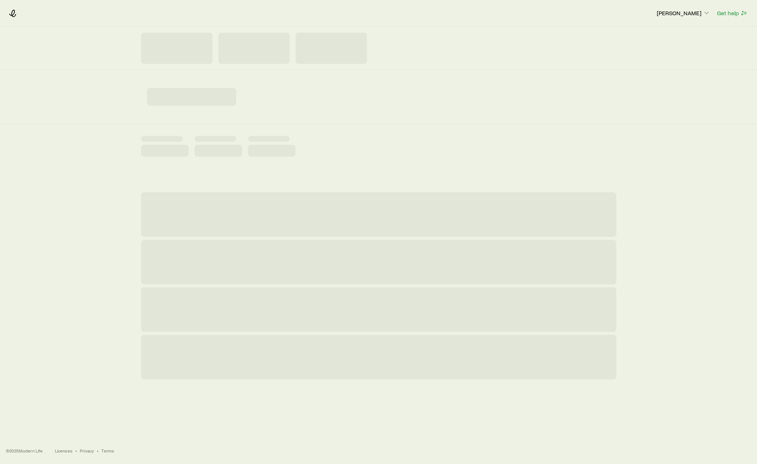
scroll to position [0, 0]
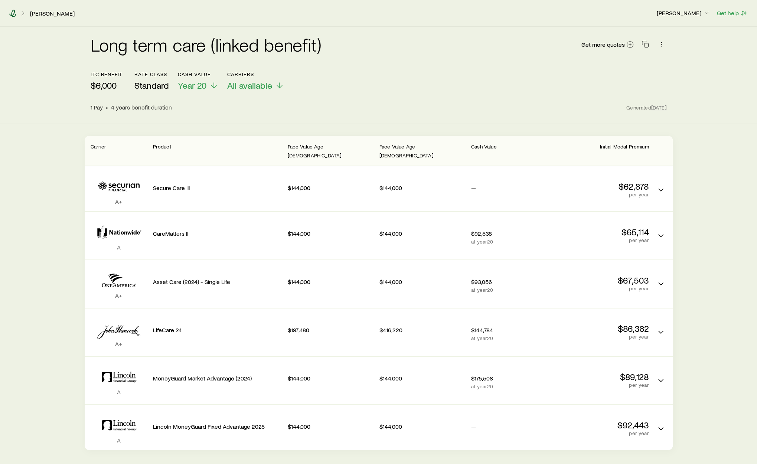
click at [10, 15] on icon at bounding box center [12, 13] width 7 height 7
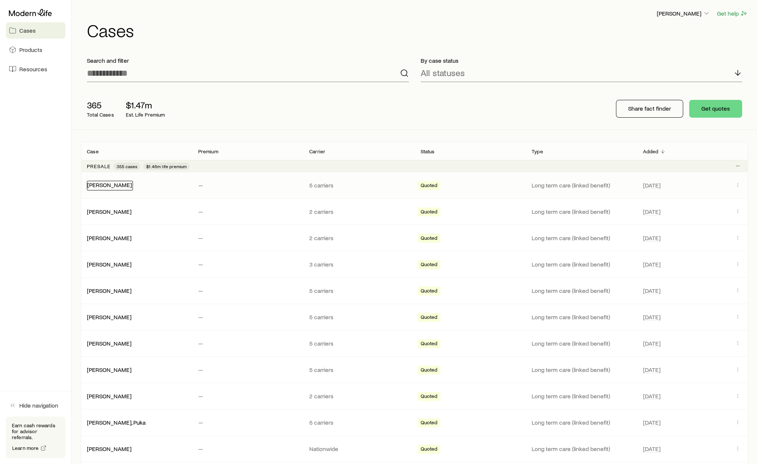
click at [95, 182] on link "Williams, Kyren" at bounding box center [109, 184] width 45 height 7
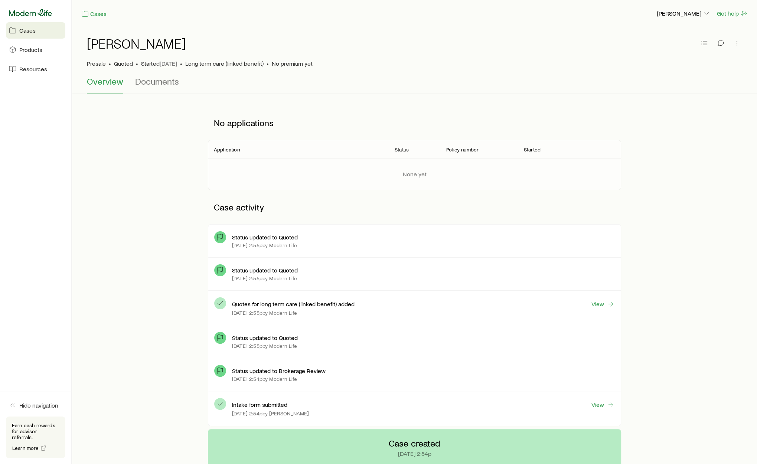
click at [13, 11] on icon at bounding box center [30, 12] width 43 height 7
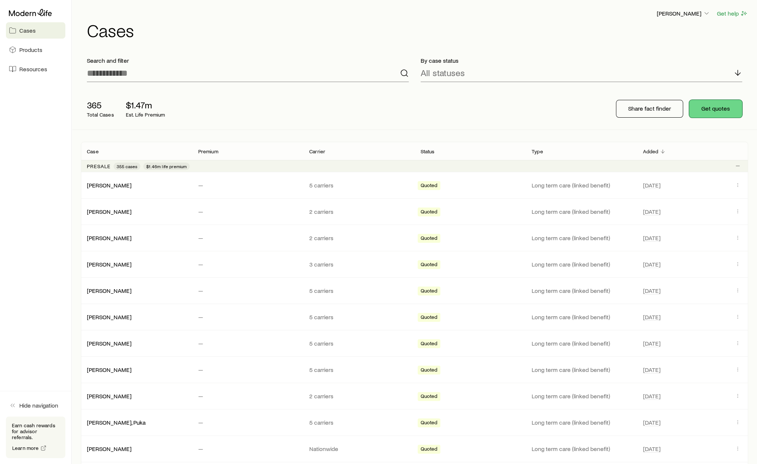
click at [710, 117] on button "Get quotes" at bounding box center [715, 109] width 53 height 18
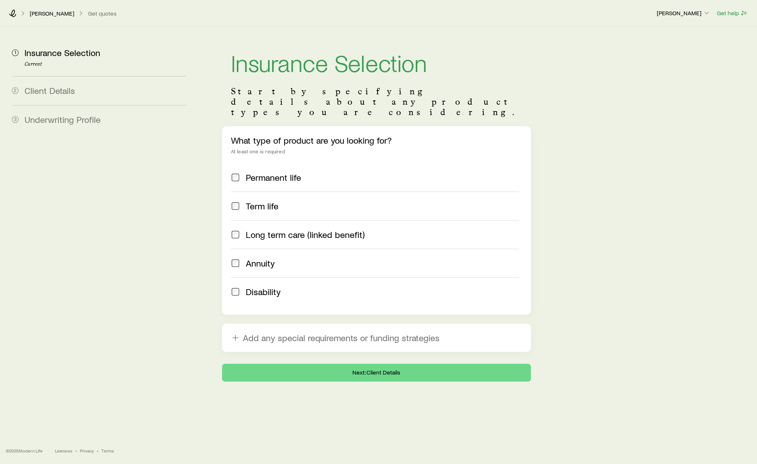
click at [326, 229] on span "Long term care (linked benefit)" at bounding box center [305, 234] width 119 height 10
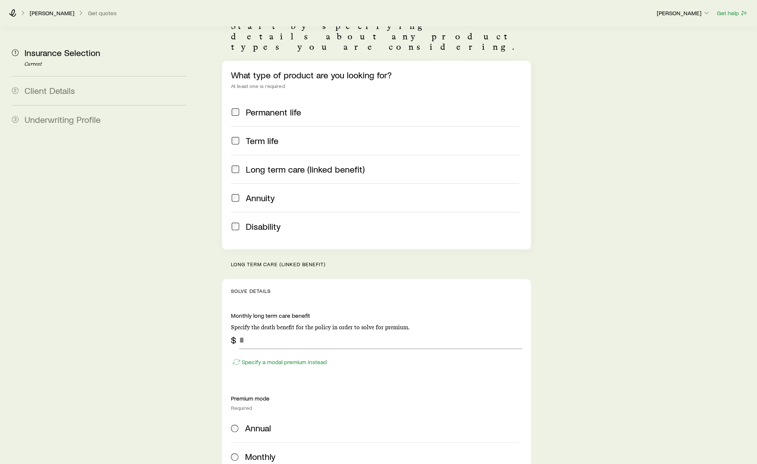
scroll to position [112, 0]
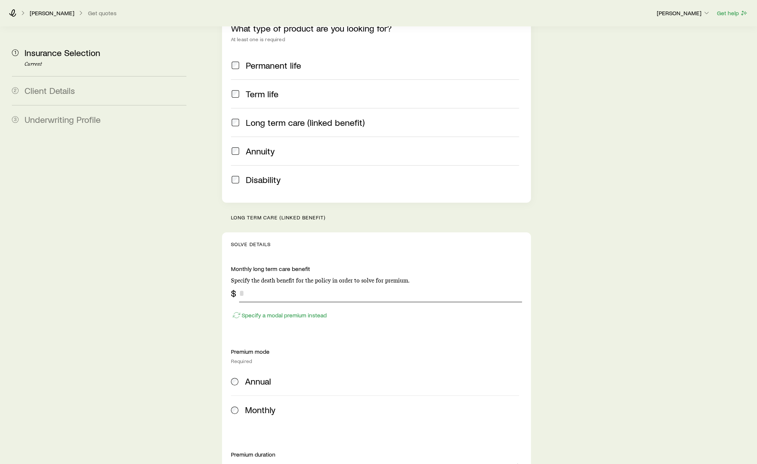
click at [358, 284] on input "tel" at bounding box center [380, 293] width 283 height 18
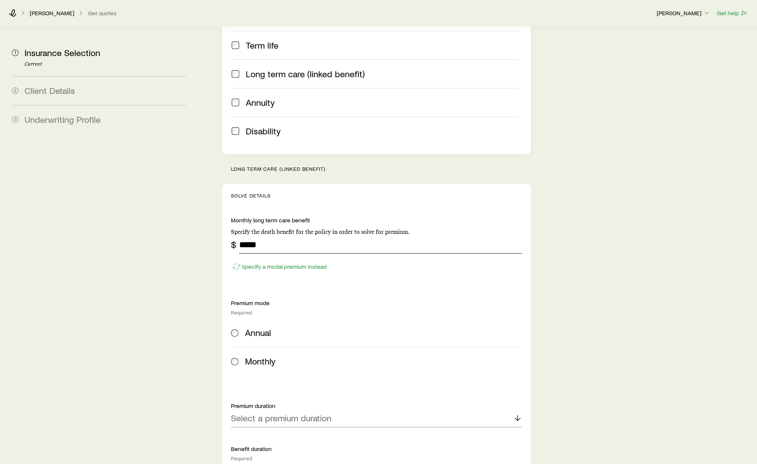
type input "*****"
click at [285, 327] on div "Annual" at bounding box center [382, 332] width 274 height 10
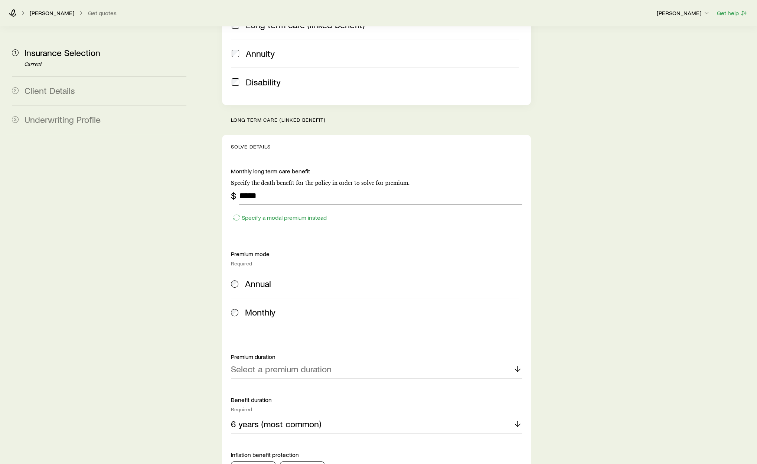
scroll to position [227, 0]
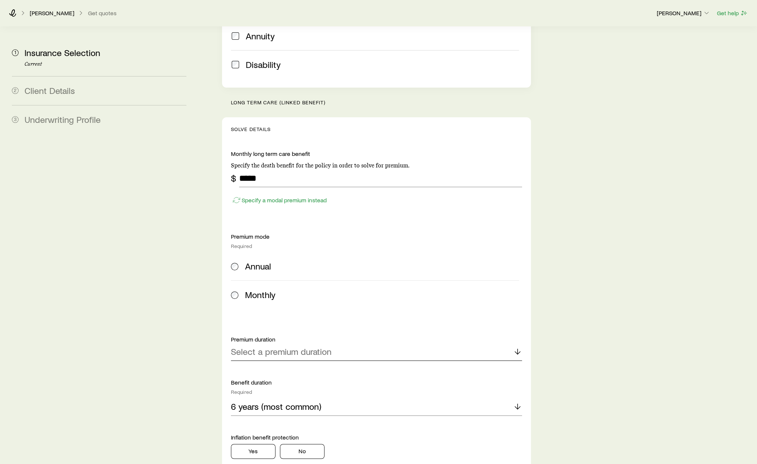
click at [291, 346] on p "Select a premium duration" at bounding box center [281, 351] width 101 height 10
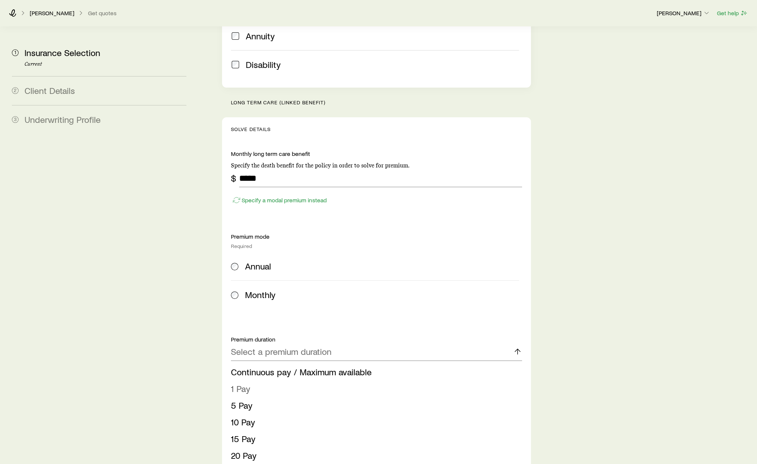
click at [286, 380] on li "1 Pay" at bounding box center [374, 388] width 286 height 17
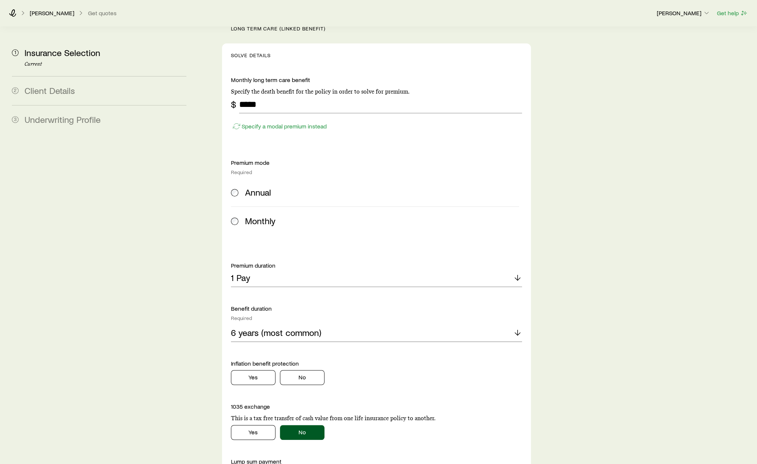
scroll to position [334, 0]
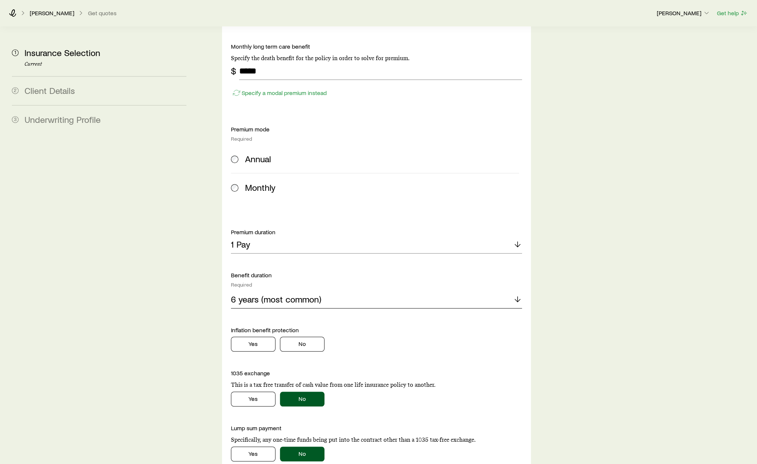
click at [295, 294] on p "6 years (most common)" at bounding box center [276, 299] width 90 height 10
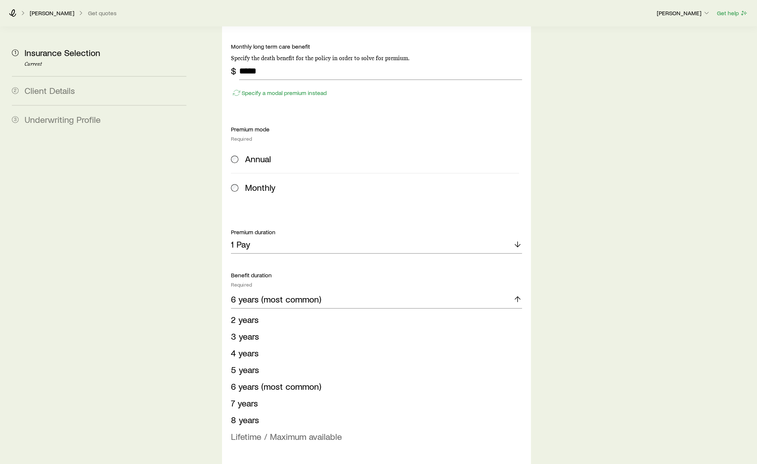
click at [288, 431] on span "Lifetime / Maximum available" at bounding box center [286, 436] width 111 height 11
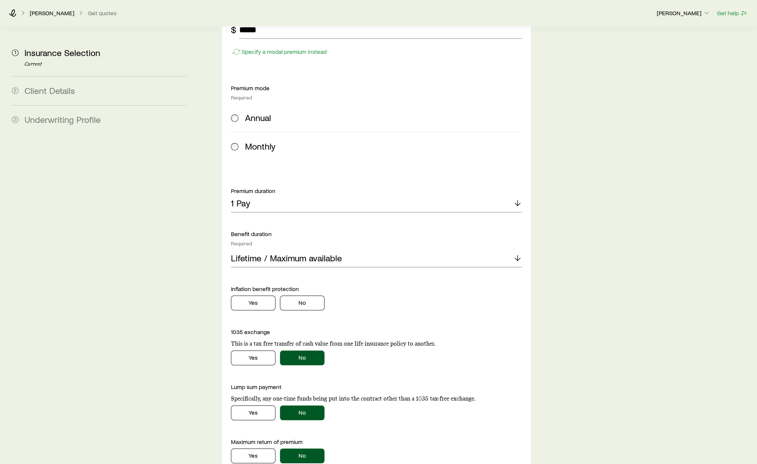
scroll to position [437, 0]
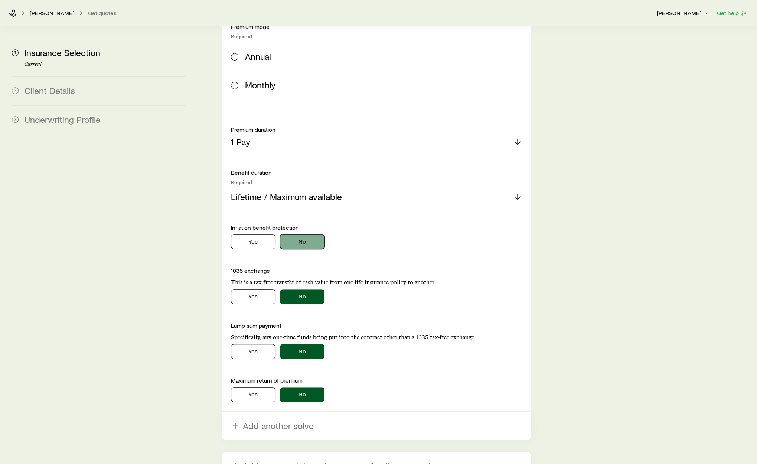
click at [311, 234] on button "No" at bounding box center [302, 241] width 45 height 15
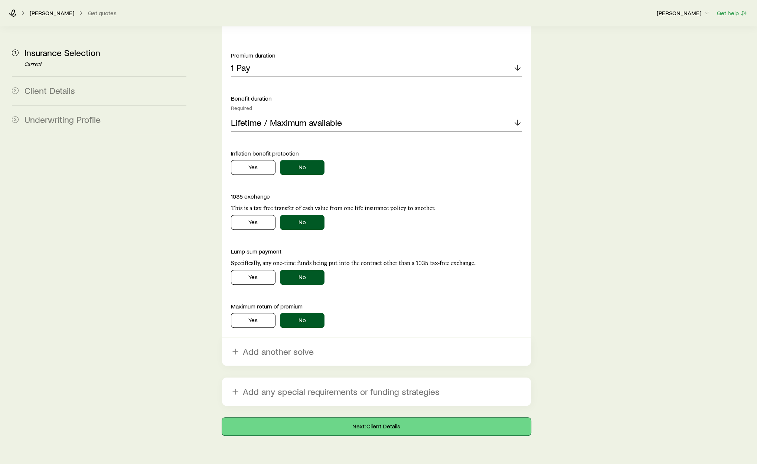
click at [350, 417] on button "Next: Client Details" at bounding box center [376, 426] width 309 height 18
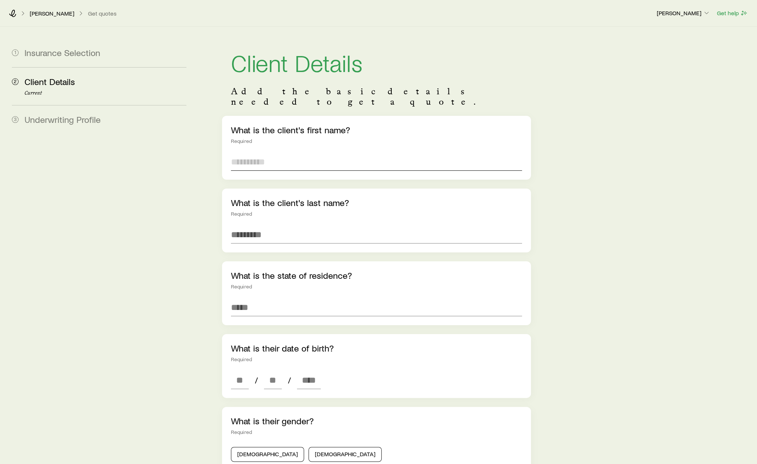
click at [276, 158] on input "text" at bounding box center [376, 162] width 291 height 18
click at [261, 153] on input "******" at bounding box center [376, 162] width 291 height 18
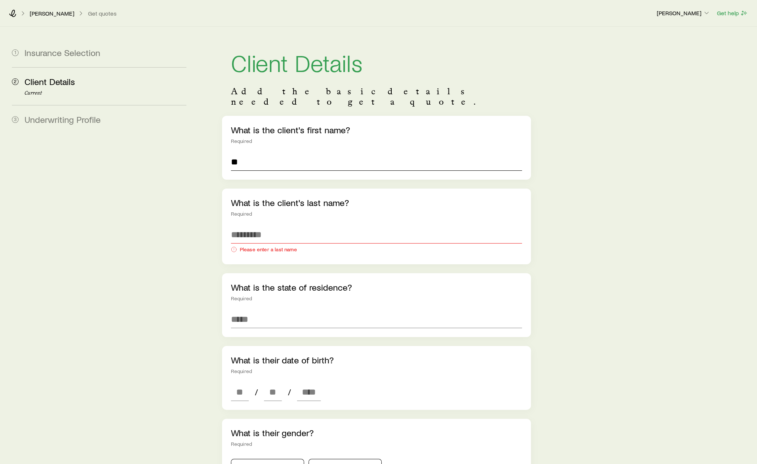
type input "*"
type input "*****"
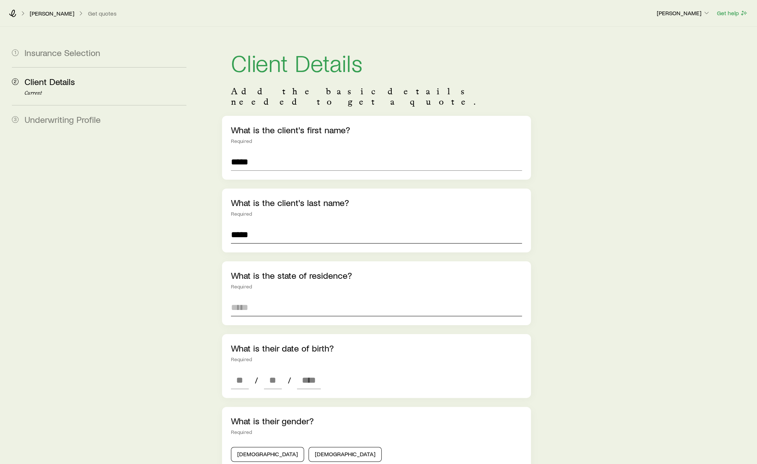
type input "*****"
click at [266, 304] on input at bounding box center [376, 307] width 291 height 18
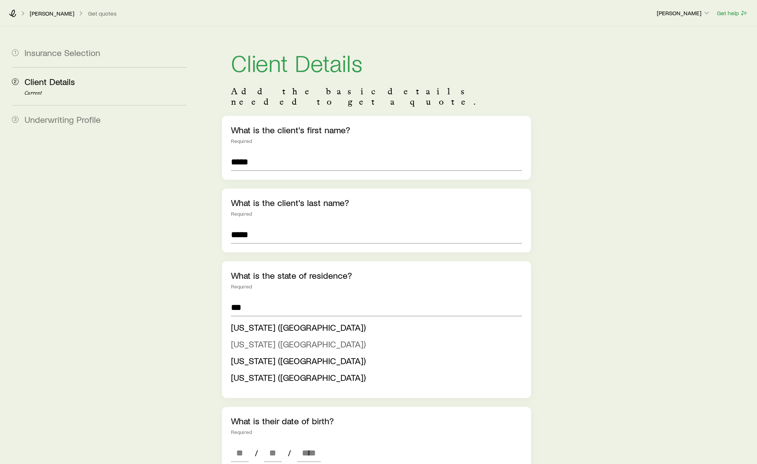
click at [259, 338] on span "New Jersey (NJ)" at bounding box center [298, 343] width 135 height 11
type input "**********"
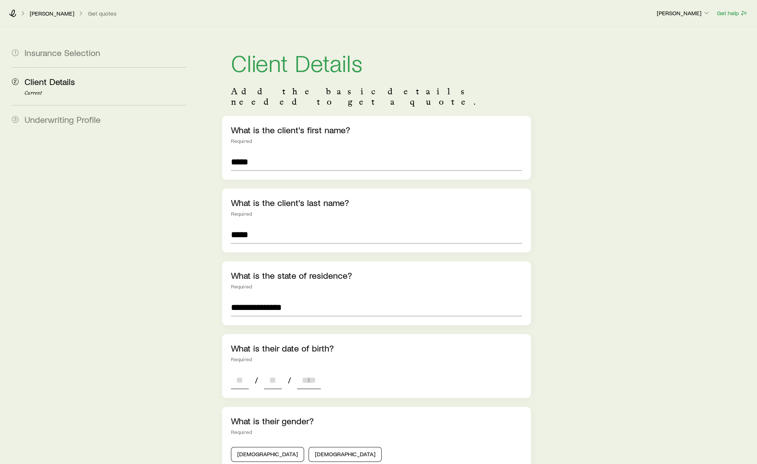
click at [243, 371] on input at bounding box center [240, 380] width 18 height 18
type input "**"
type input "****"
type input "*"
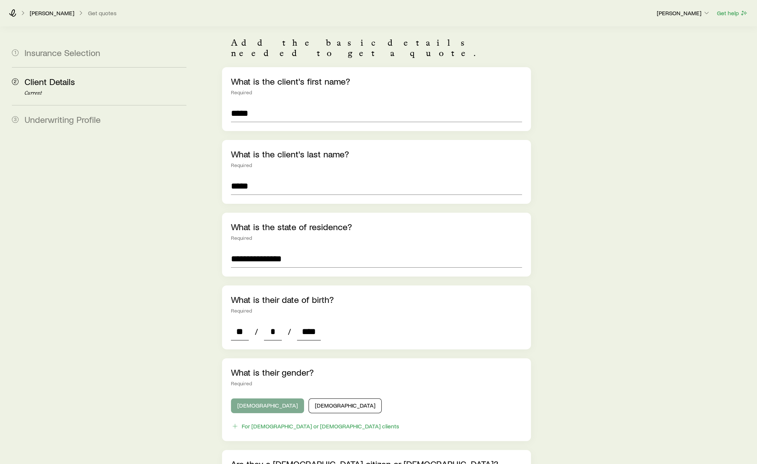
type input "****"
click at [239, 398] on button "Male" at bounding box center [267, 405] width 73 height 15
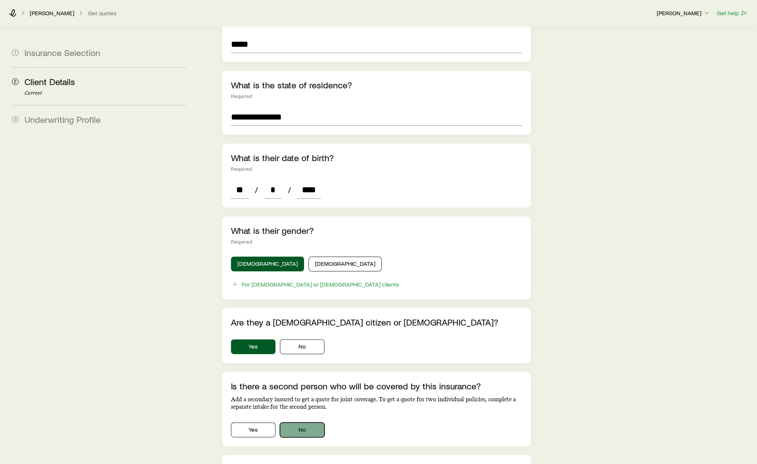
click at [301, 422] on button "No" at bounding box center [302, 429] width 45 height 15
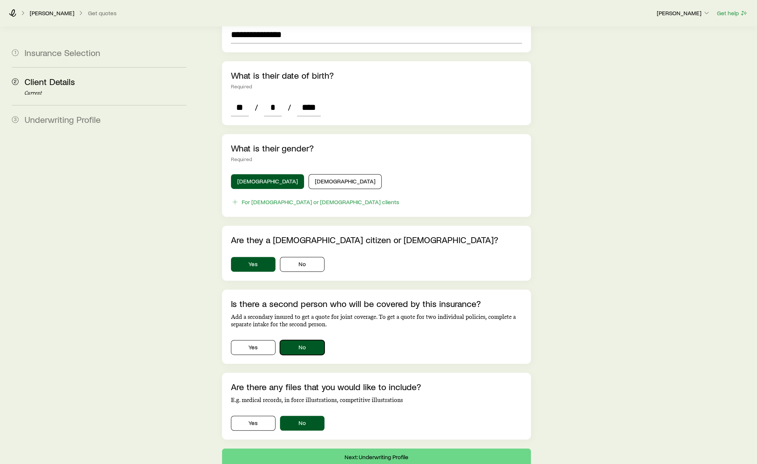
scroll to position [315, 0]
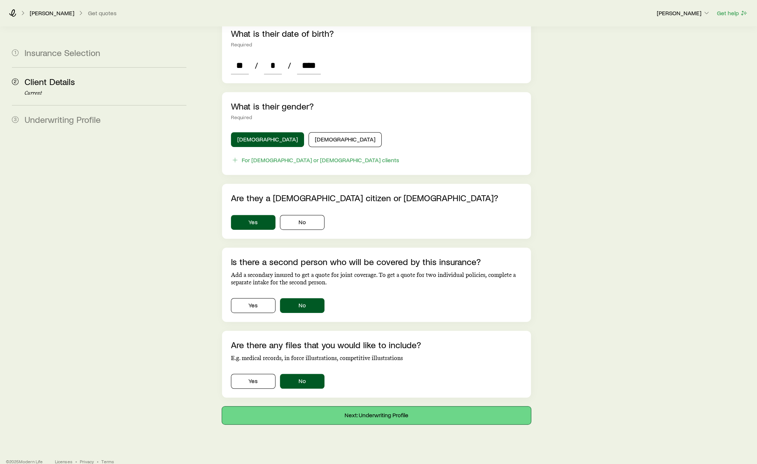
click at [325, 406] on button "Next: Underwriting Profile" at bounding box center [376, 415] width 309 height 18
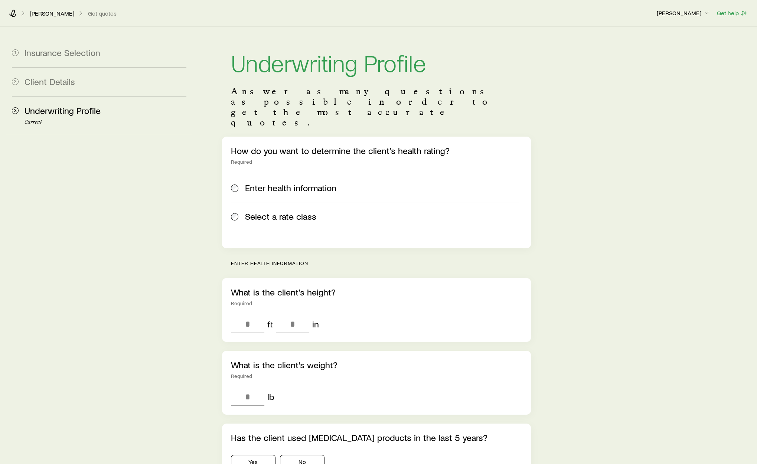
click at [307, 202] on label "Select a rate class" at bounding box center [375, 216] width 288 height 29
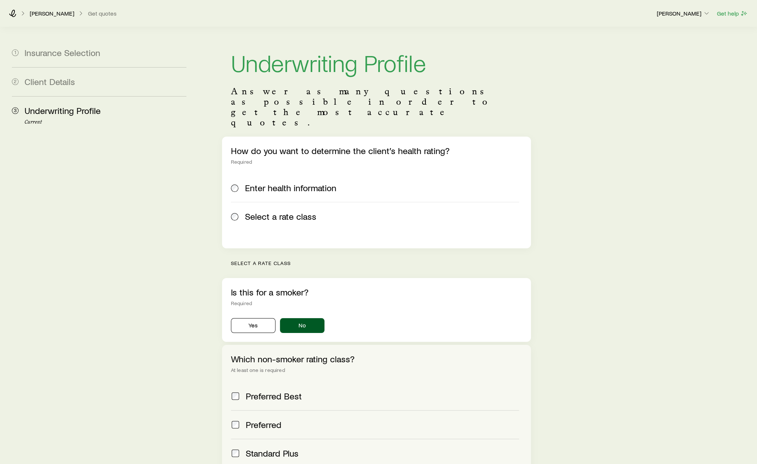
scroll to position [117, 0]
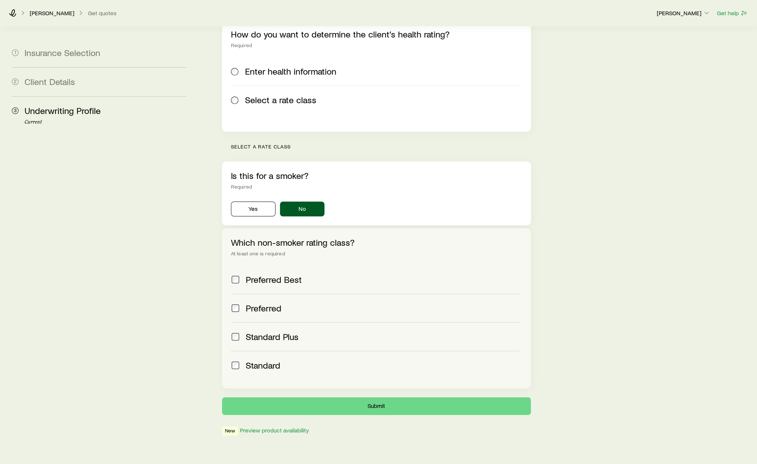
click at [260, 351] on label "Standard" at bounding box center [375, 365] width 288 height 29
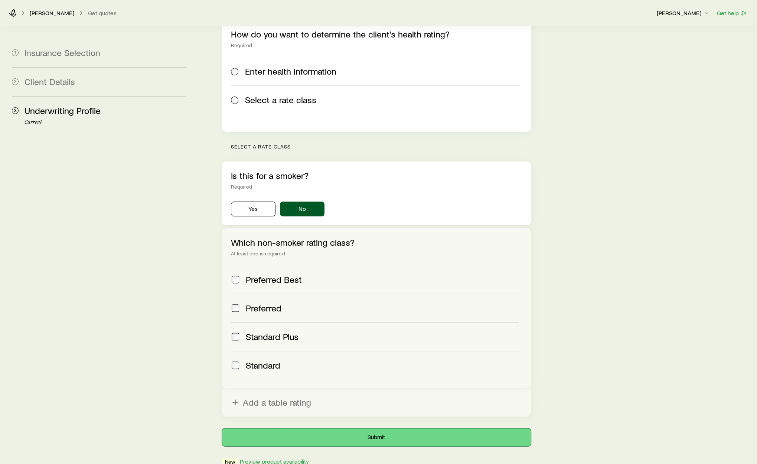
click at [334, 428] on button "Submit" at bounding box center [376, 437] width 309 height 18
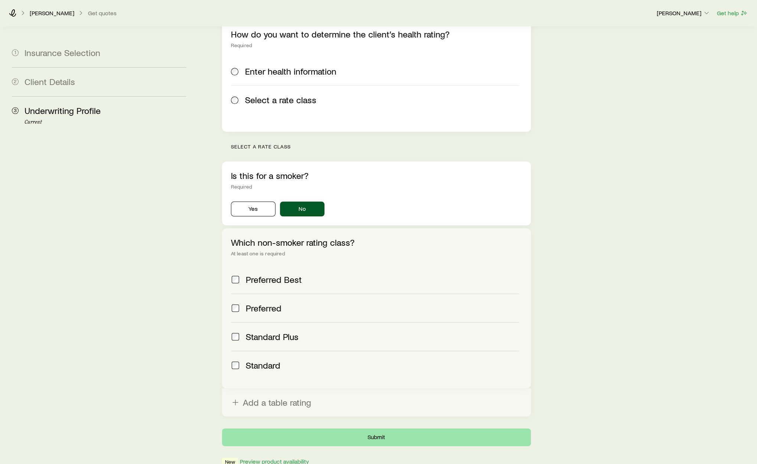
scroll to position [0, 0]
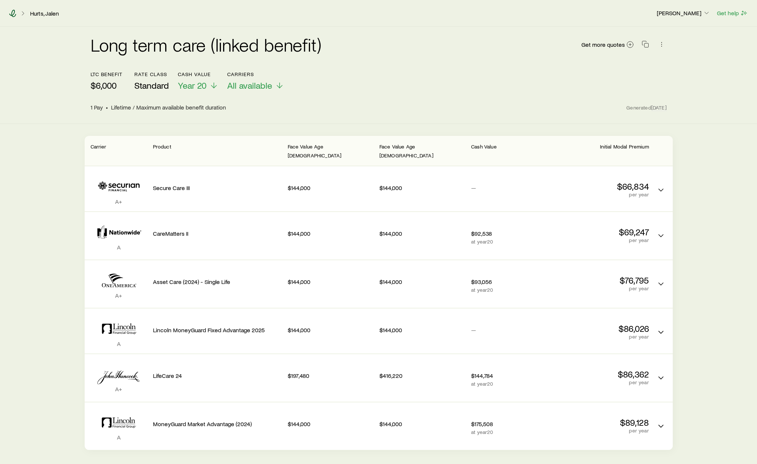
click at [14, 11] on icon at bounding box center [12, 13] width 7 height 7
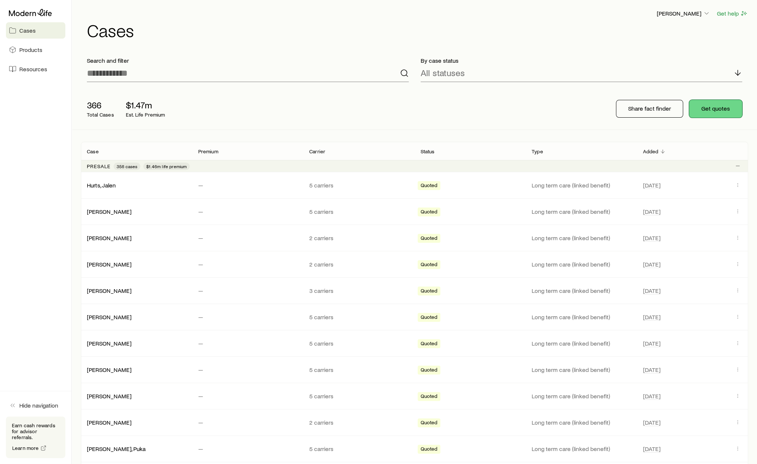
click at [726, 114] on button "Get quotes" at bounding box center [715, 109] width 53 height 18
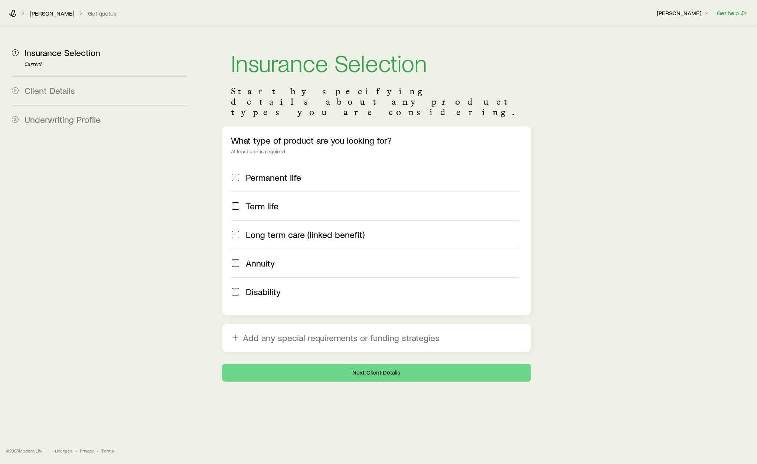
click at [341, 229] on span "Long term care (linked benefit)" at bounding box center [305, 234] width 119 height 10
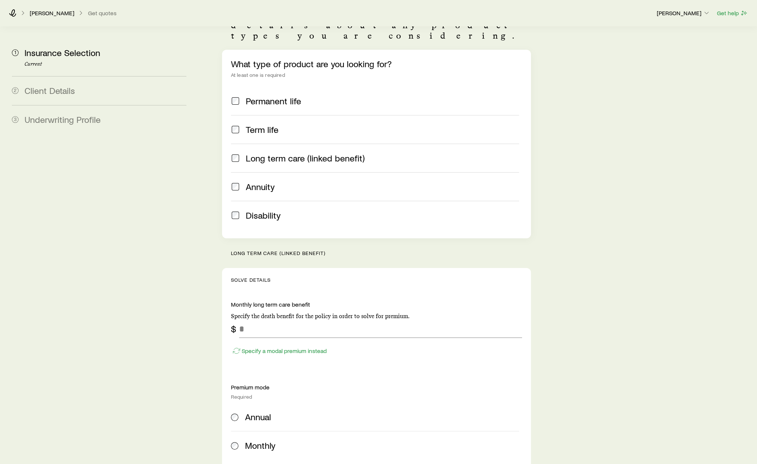
scroll to position [135, 0]
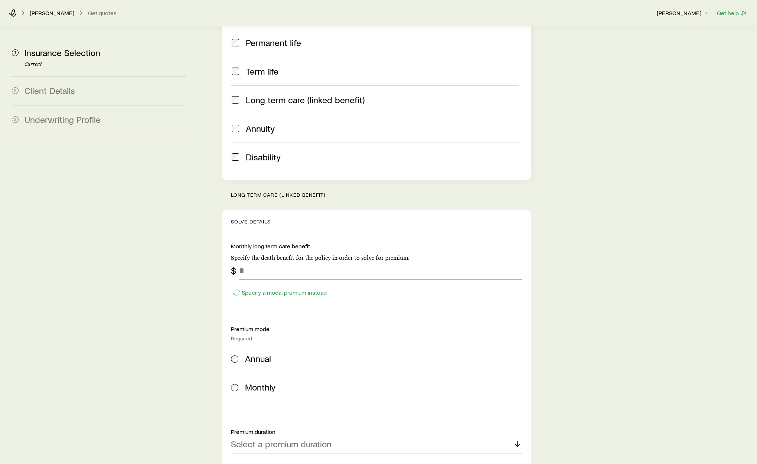
click at [320, 254] on p "Specify the death benefit for the policy in order to solve for premium." at bounding box center [376, 257] width 291 height 7
click at [315, 262] on input "tel" at bounding box center [380, 271] width 283 height 18
type input "*"
type input "*****"
click at [296, 353] on div "Annual" at bounding box center [382, 358] width 274 height 10
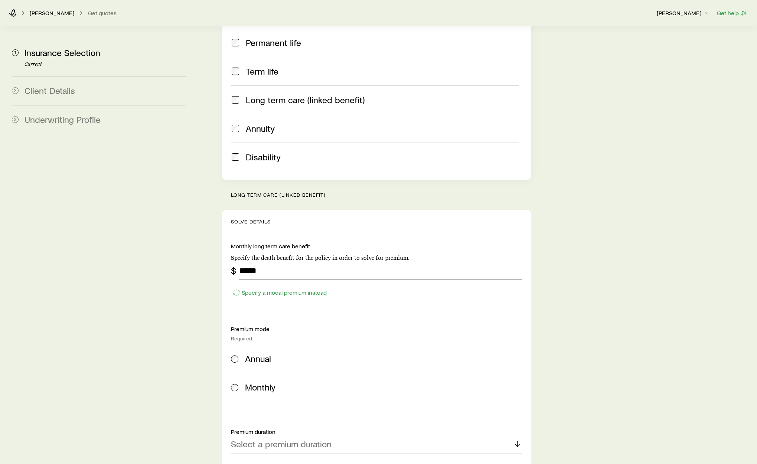
scroll to position [259, 0]
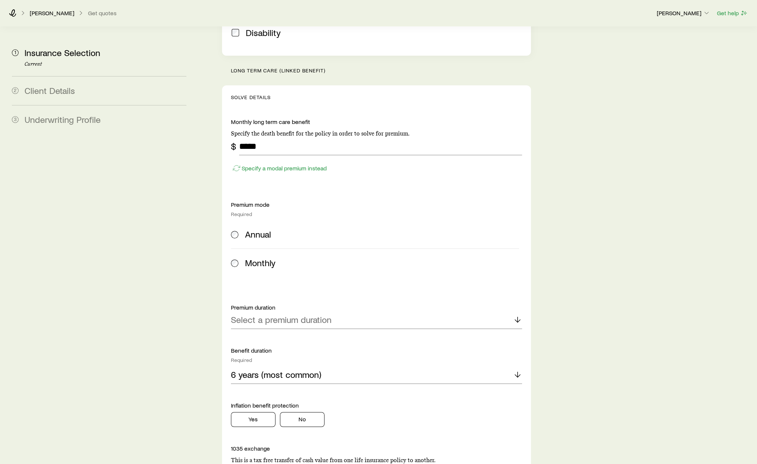
click at [296, 304] on p "Premium duration" at bounding box center [376, 307] width 291 height 7
click at [295, 314] on p "Select a premium duration" at bounding box center [281, 319] width 101 height 10
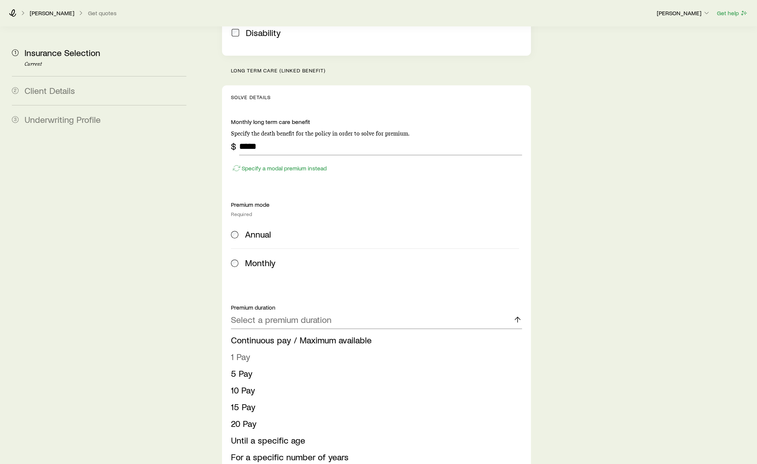
click at [282, 348] on li "1 Pay" at bounding box center [374, 356] width 286 height 17
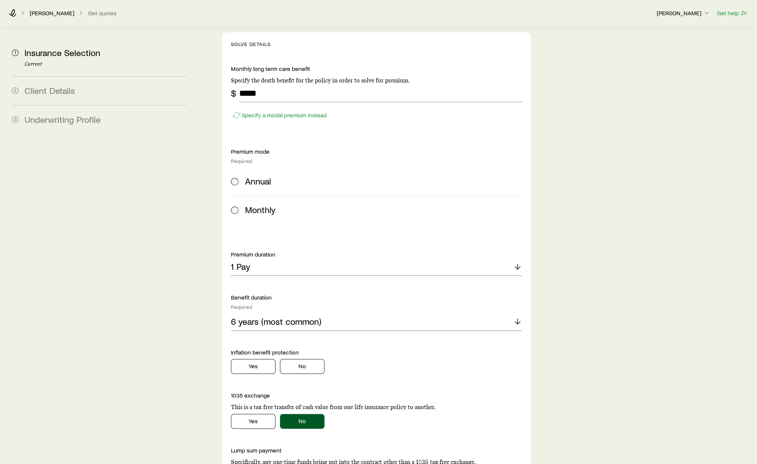
scroll to position [323, 0]
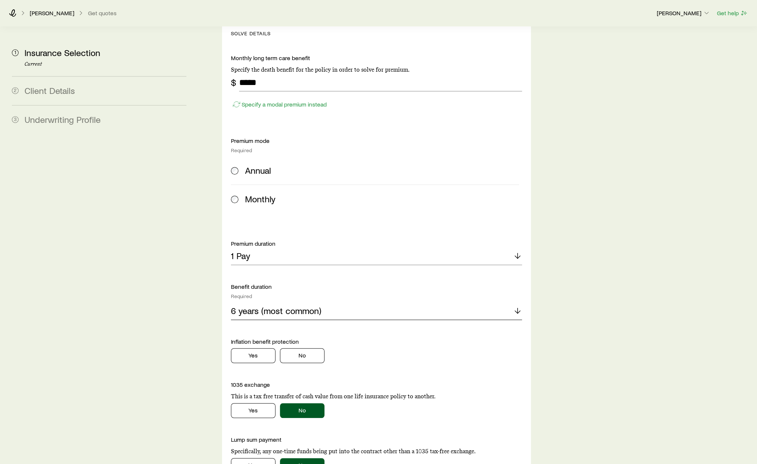
click at [287, 305] on p "6 years (most common)" at bounding box center [276, 310] width 90 height 10
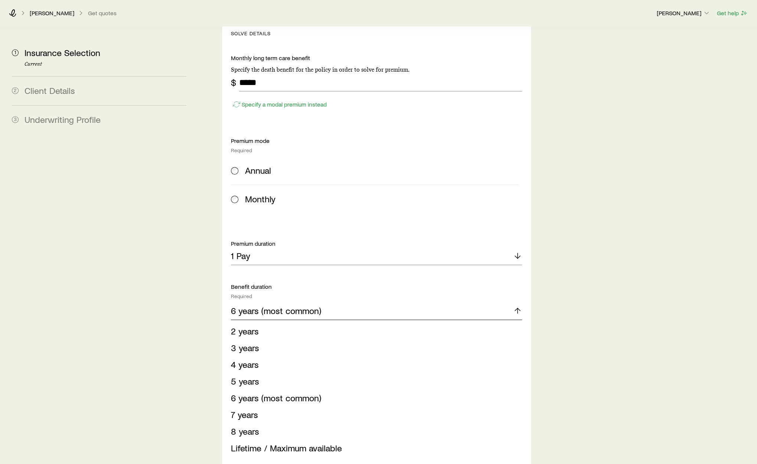
click at [290, 305] on p "6 years (most common)" at bounding box center [276, 310] width 90 height 10
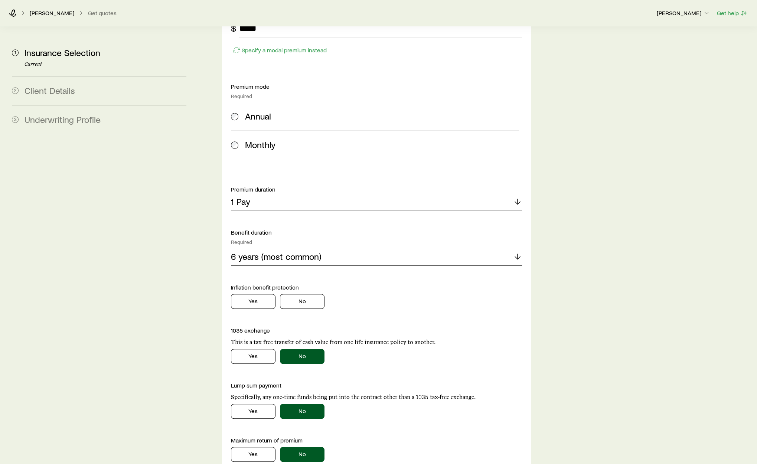
scroll to position [416, 0]
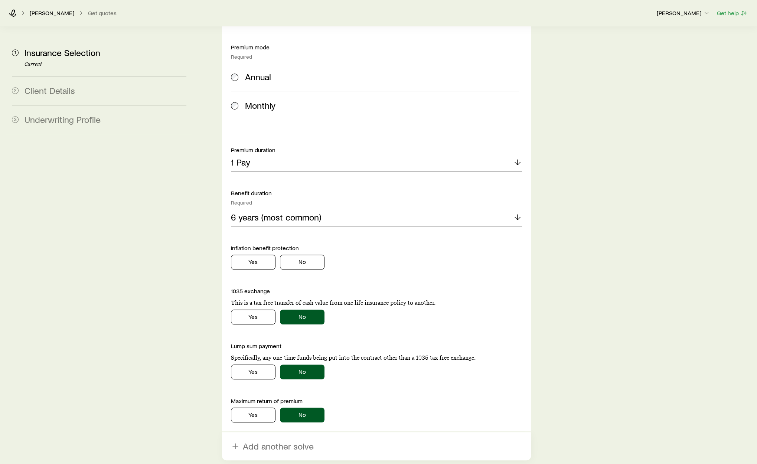
click at [267, 254] on div "Monthly long term care benefit Specify the death benefit for the policy in orde…" at bounding box center [376, 192] width 291 height 462
click at [267, 255] on button "Yes" at bounding box center [253, 262] width 45 height 15
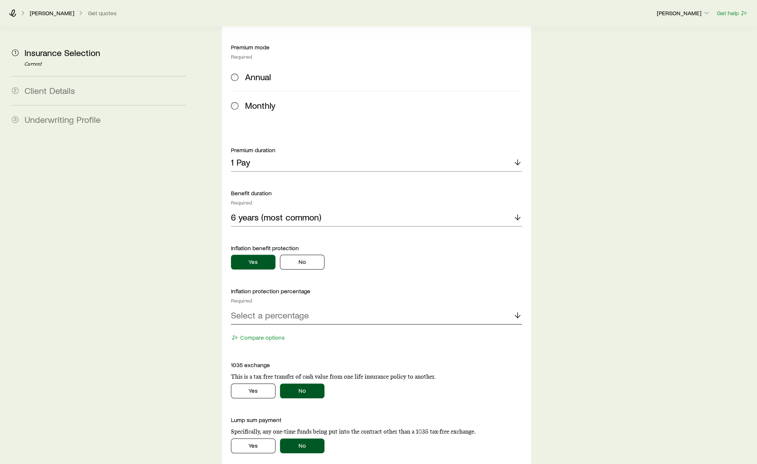
click at [279, 310] on p "Select a percentage" at bounding box center [270, 315] width 78 height 10
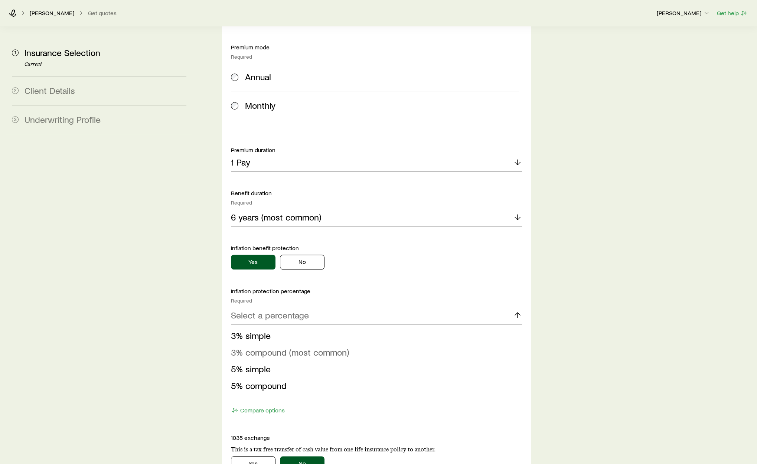
click at [281, 347] on span "3% compound (most common)" at bounding box center [290, 352] width 118 height 11
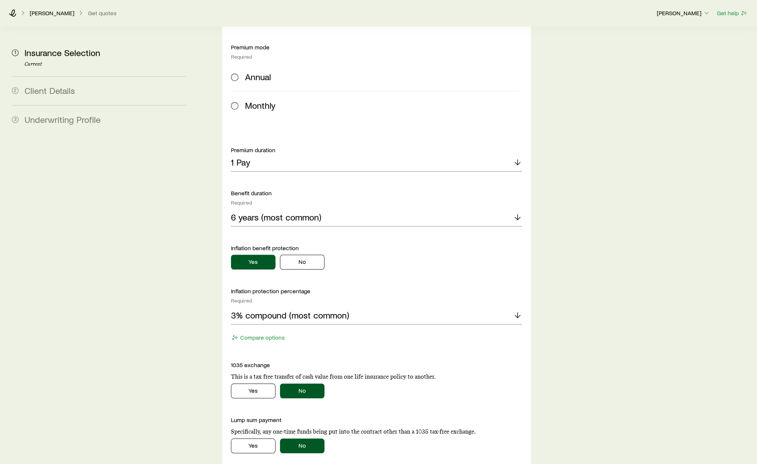
scroll to position [574, 0]
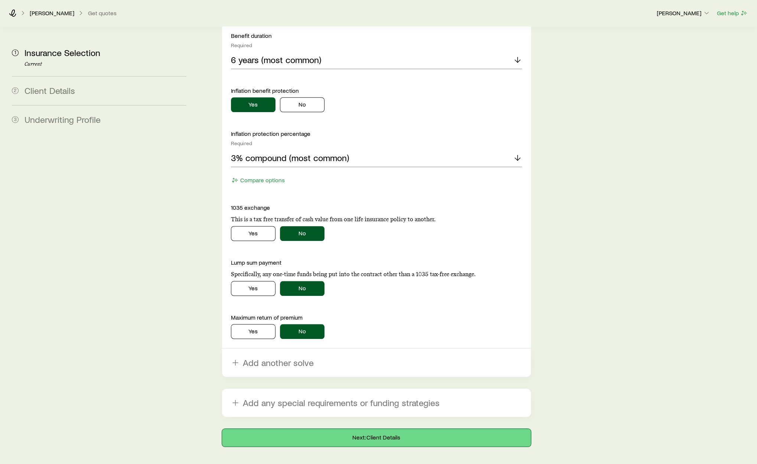
click at [334, 429] on button "Next: Client Details" at bounding box center [376, 438] width 309 height 18
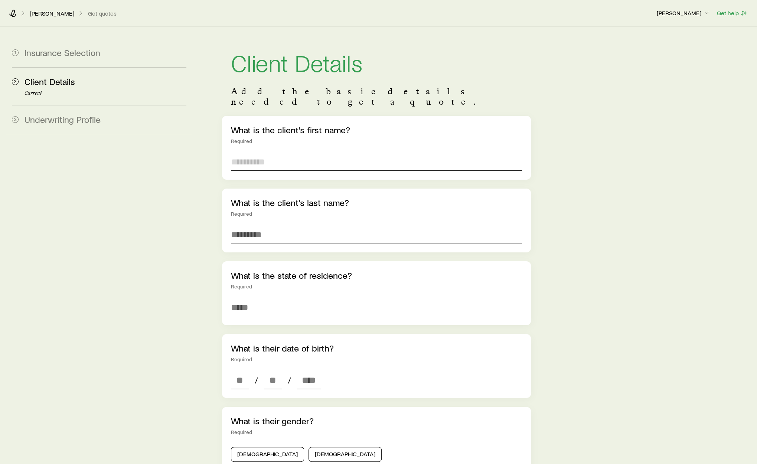
click at [291, 153] on input "text" at bounding box center [376, 162] width 291 height 18
type input "***"
type input "********"
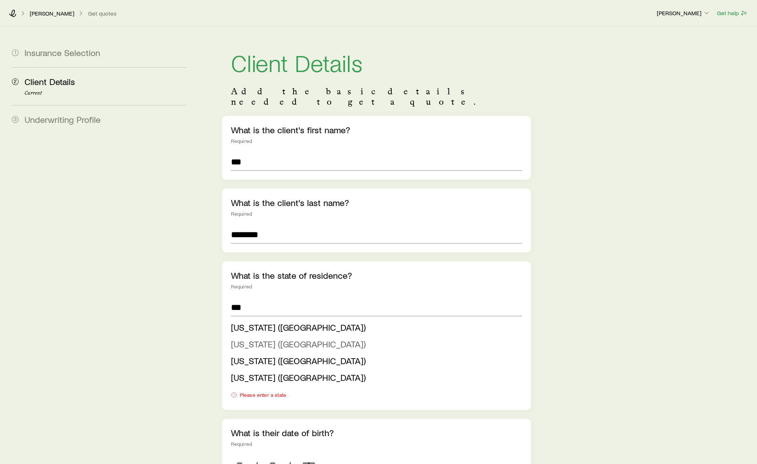
click at [253, 338] on span "New Jersey (NJ)" at bounding box center [298, 343] width 135 height 11
type input "**********"
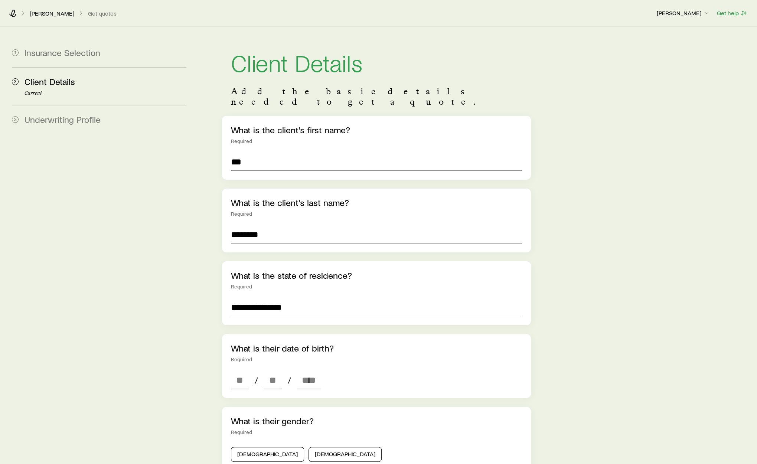
click at [240, 358] on div "What is their date of birth? Required / /" at bounding box center [376, 366] width 309 height 64
click at [239, 374] on input at bounding box center [240, 380] width 18 height 18
type input "**"
type input "****"
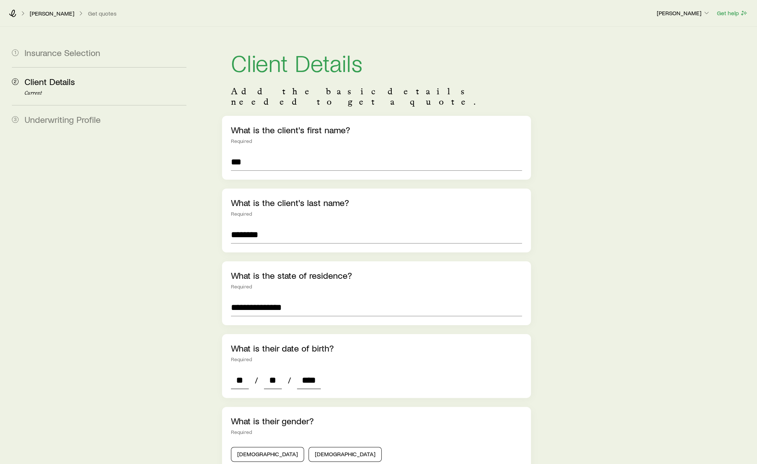
type input "*"
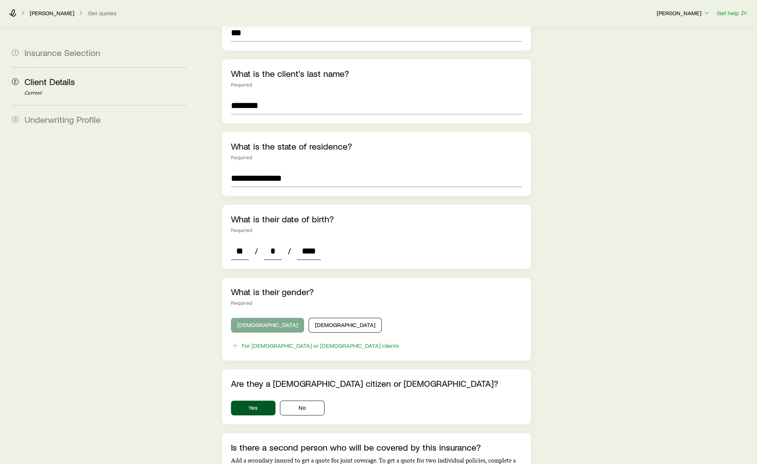
type input "****"
click at [240, 321] on button "Male" at bounding box center [267, 325] width 73 height 15
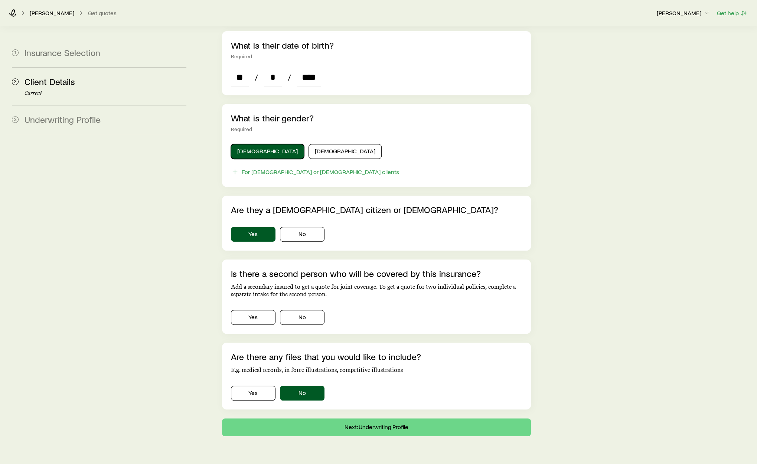
scroll to position [315, 0]
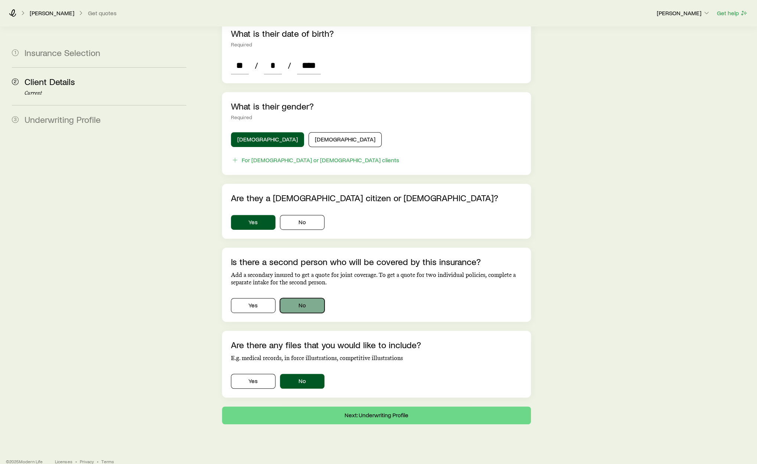
click at [294, 298] on button "No" at bounding box center [302, 305] width 45 height 15
click at [357, 406] on button "Next: Underwriting Profile" at bounding box center [376, 415] width 309 height 18
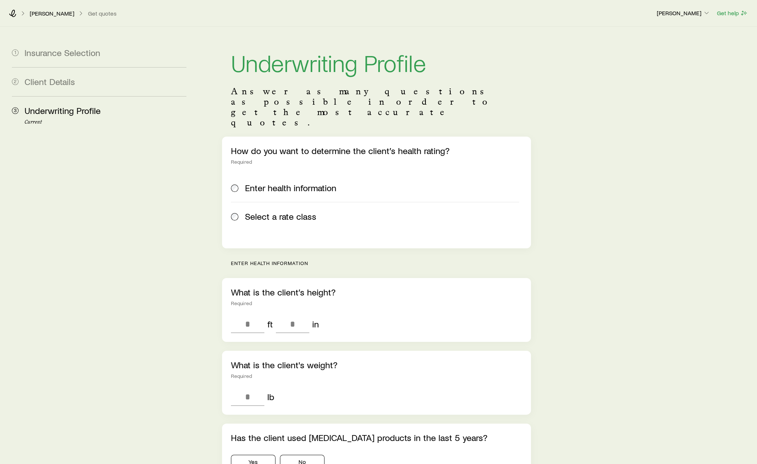
click at [291, 202] on label "Select a rate class" at bounding box center [375, 216] width 288 height 29
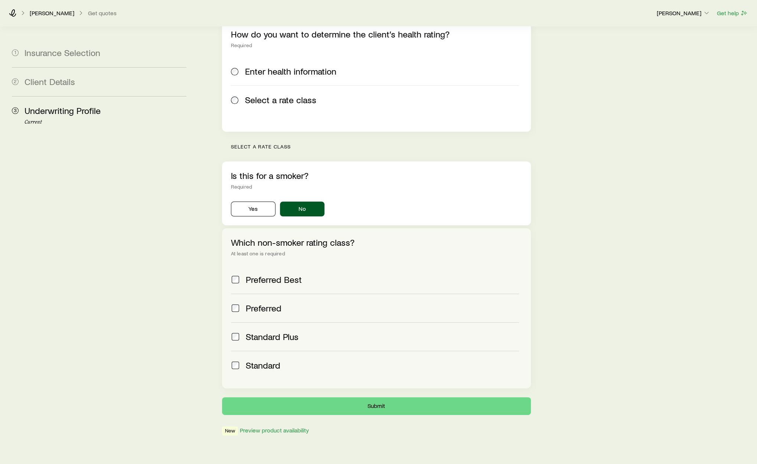
click at [277, 351] on label "Standard" at bounding box center [375, 365] width 288 height 29
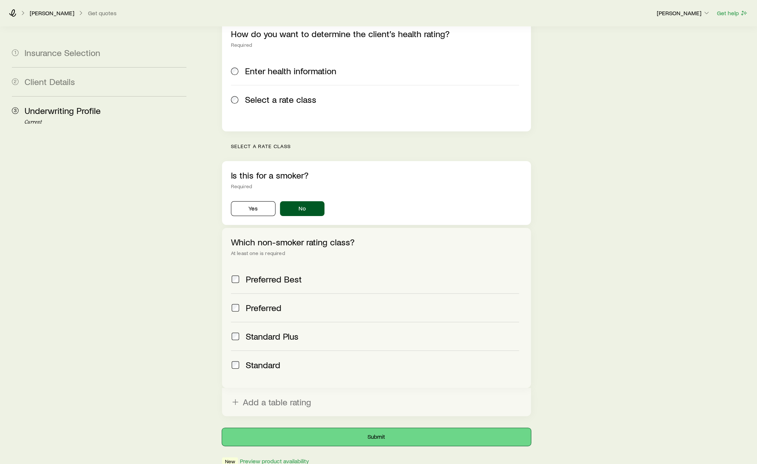
click at [340, 428] on button "Submit" at bounding box center [376, 437] width 309 height 18
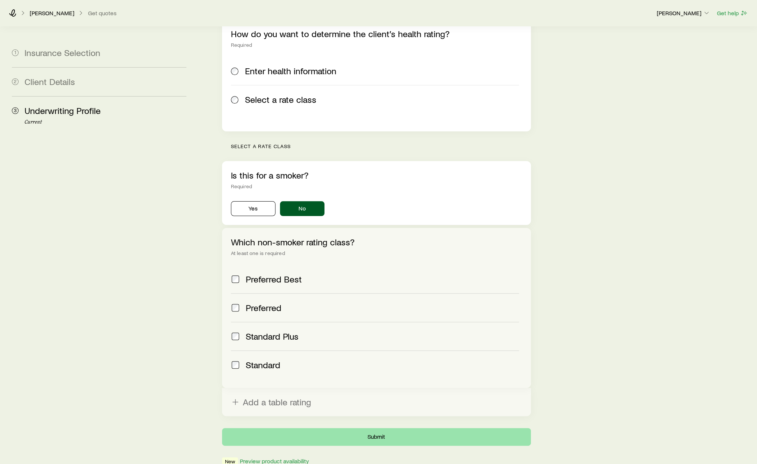
scroll to position [0, 0]
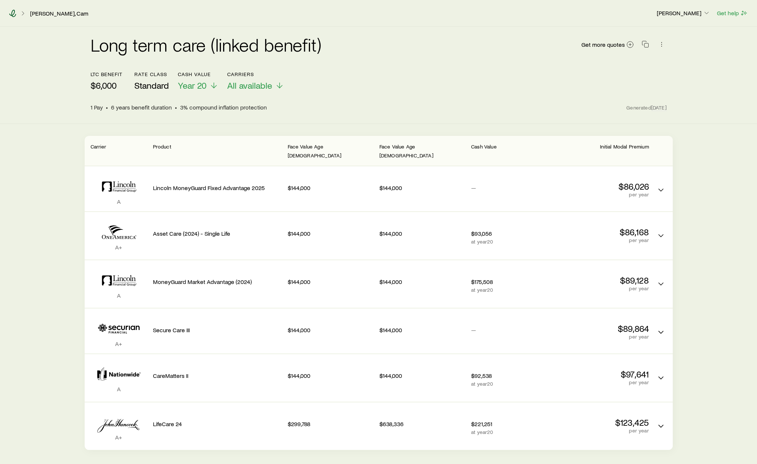
click at [12, 14] on icon at bounding box center [12, 13] width 7 height 7
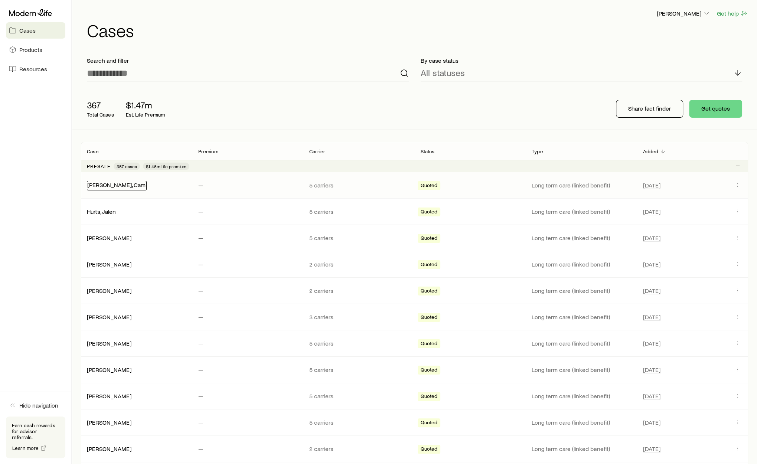
click at [110, 182] on link "Skattebo, Cam" at bounding box center [116, 184] width 58 height 7
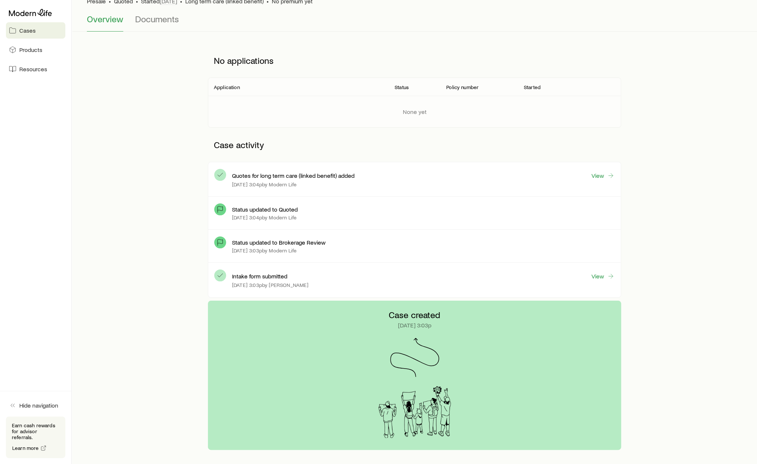
scroll to position [22, 0]
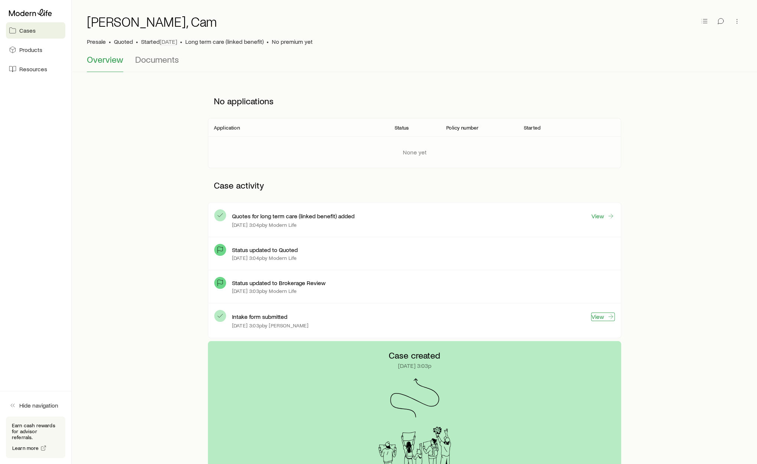
click at [600, 316] on link "View" at bounding box center [603, 316] width 24 height 9
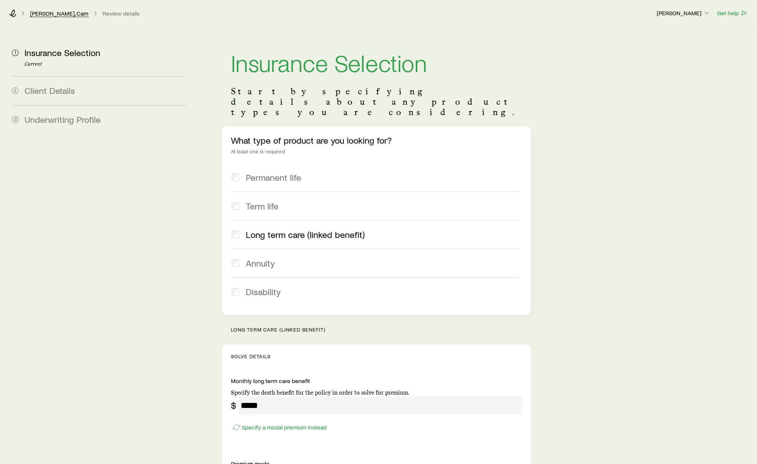
click at [33, 7] on div "Skattebo, Cam Review details Richard Loeffler Get help" at bounding box center [378, 13] width 757 height 27
click at [46, 14] on link "Skattebo, Cam" at bounding box center [59, 13] width 59 height 7
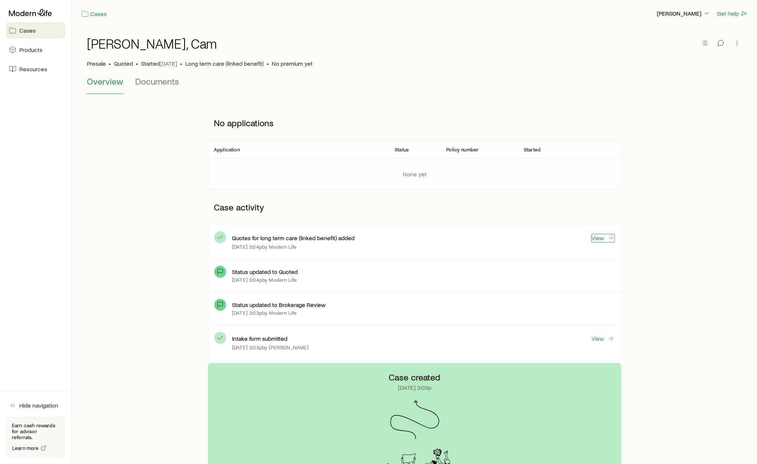
click at [606, 240] on link "View" at bounding box center [603, 238] width 24 height 9
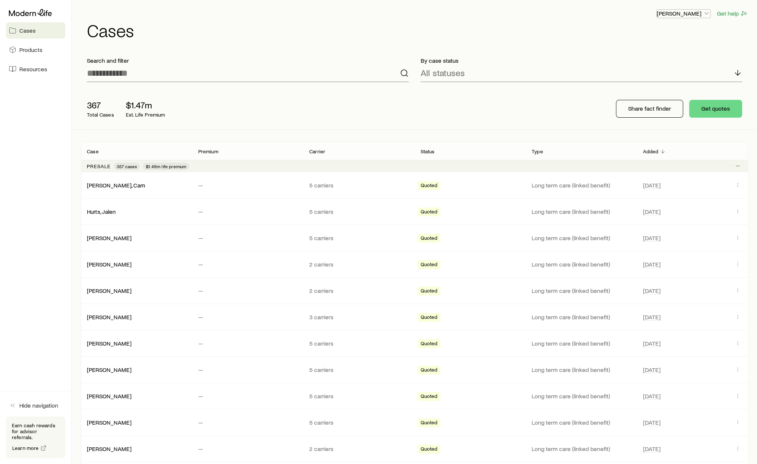
click at [683, 15] on p "[PERSON_NAME]" at bounding box center [682, 13] width 53 height 7
click at [647, 71] on span "Sign out" at bounding box center [648, 72] width 20 height 7
